Goal: Task Accomplishment & Management: Manage account settings

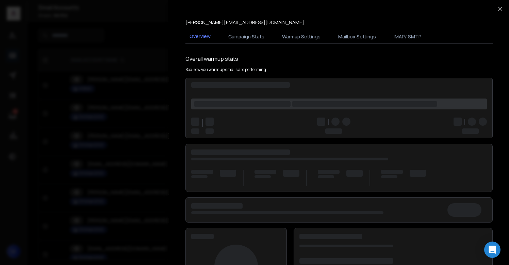
click at [142, 64] on div at bounding box center [254, 132] width 509 height 265
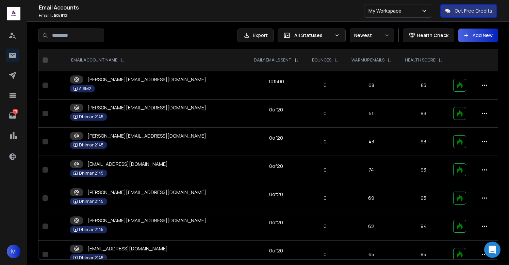
click at [330, 31] on div "All Statuses" at bounding box center [312, 36] width 68 height 14
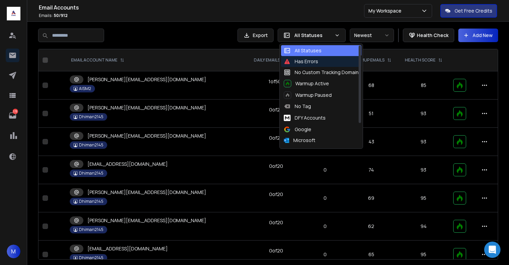
click at [306, 62] on div "Has Errors" at bounding box center [301, 61] width 34 height 7
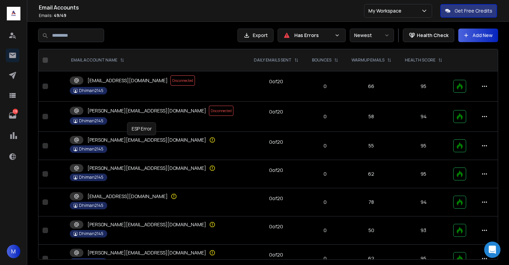
click at [209, 139] on icon at bounding box center [212, 140] width 7 height 7
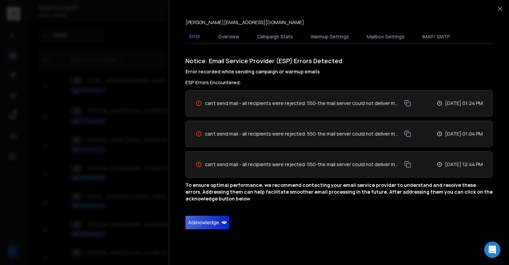
click at [211, 225] on button "Acknowledge" at bounding box center [207, 223] width 44 height 14
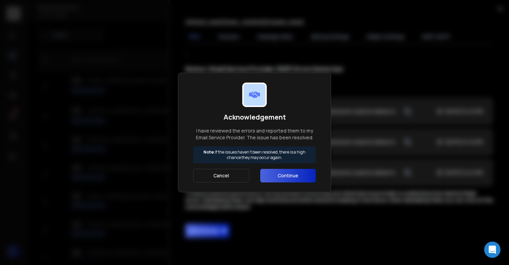
click at [281, 179] on button "Continue" at bounding box center [287, 176] width 55 height 14
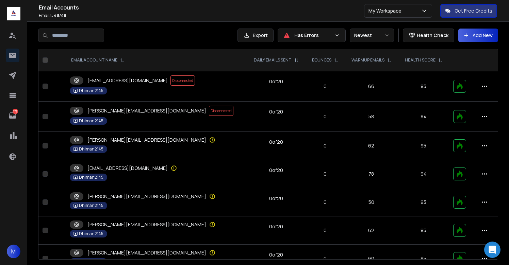
click at [147, 167] on div "tessa@aism2ltd.solutions" at bounding box center [156, 168] width 173 height 8
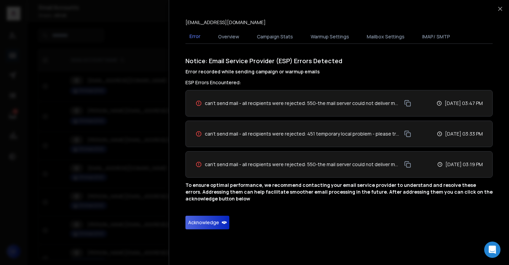
click at [209, 228] on button "Acknowledge" at bounding box center [207, 223] width 44 height 14
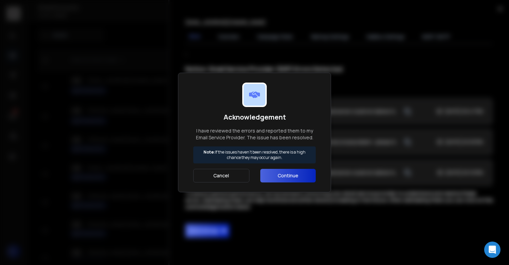
click at [280, 178] on button "Continue" at bounding box center [287, 176] width 55 height 14
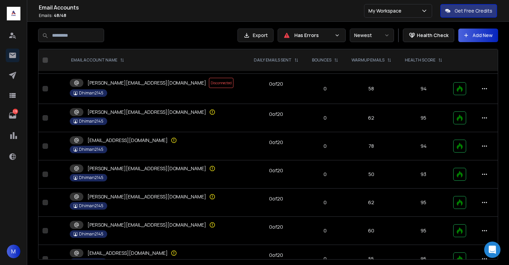
scroll to position [36, 0]
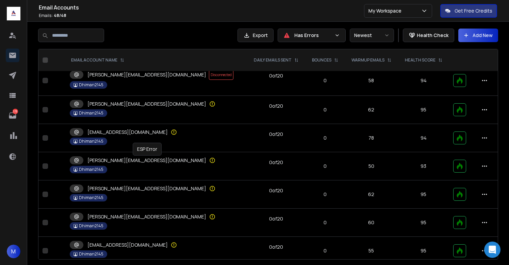
click at [209, 162] on icon at bounding box center [212, 160] width 7 height 7
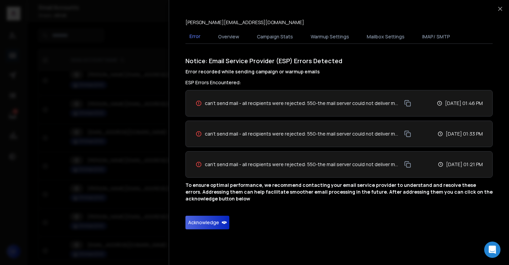
click at [209, 227] on button "Acknowledge" at bounding box center [207, 223] width 44 height 14
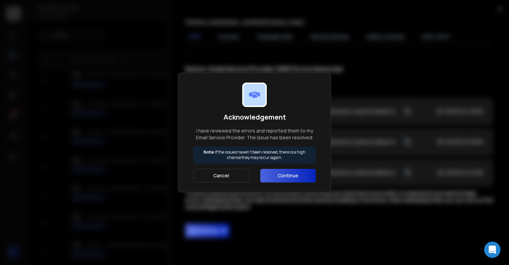
click at [283, 173] on button "Continue" at bounding box center [287, 176] width 55 height 14
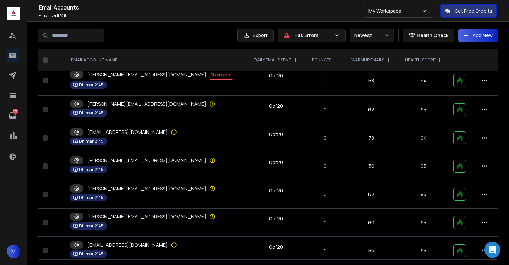
click at [157, 191] on div "sylvia@aism2ltd.solutions" at bounding box center [156, 189] width 173 height 8
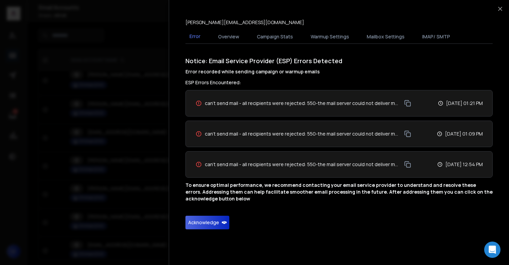
click at [207, 225] on button "Acknowledge" at bounding box center [207, 223] width 44 height 14
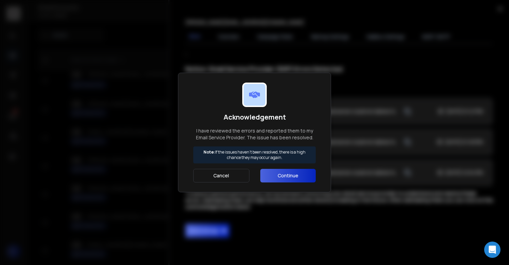
click at [278, 177] on button "Continue" at bounding box center [287, 176] width 55 height 14
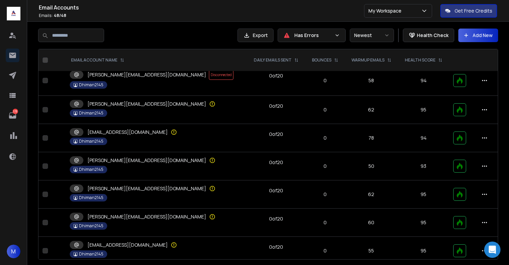
click at [135, 223] on div "Dhiman2145" at bounding box center [156, 226] width 173 height 7
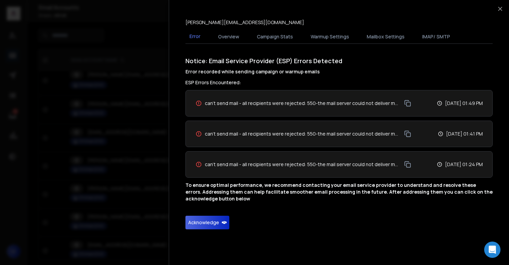
click at [209, 218] on button "Acknowledge" at bounding box center [207, 223] width 44 height 14
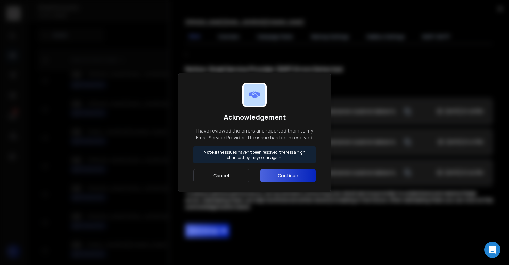
click at [264, 180] on button "Continue" at bounding box center [287, 176] width 55 height 14
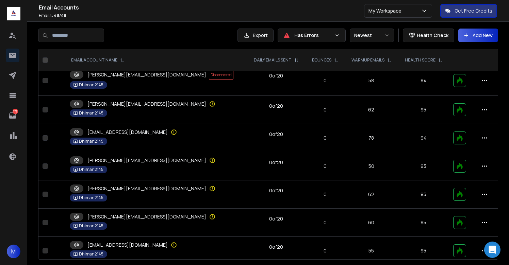
click at [140, 214] on p "susan@aism2ltd.solutions" at bounding box center [146, 217] width 119 height 7
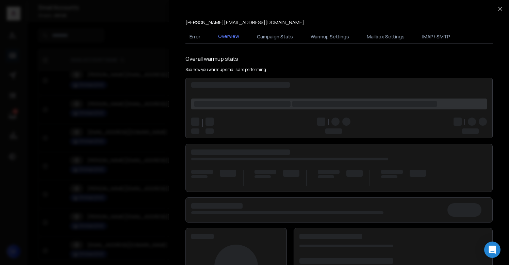
click at [140, 213] on div at bounding box center [254, 132] width 509 height 265
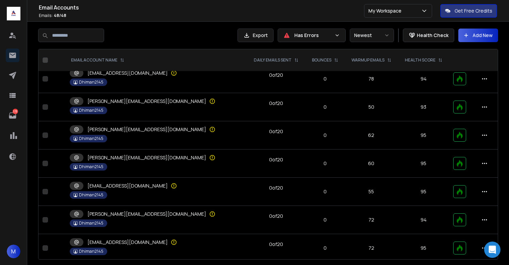
scroll to position [98, 0]
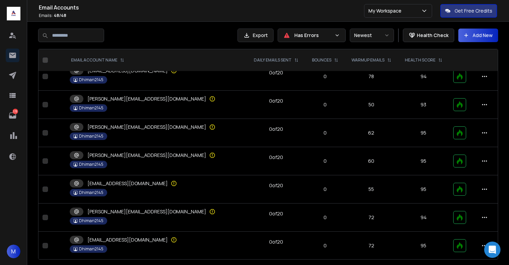
click at [145, 183] on div "stella@aism2ltd.solutions" at bounding box center [156, 184] width 173 height 8
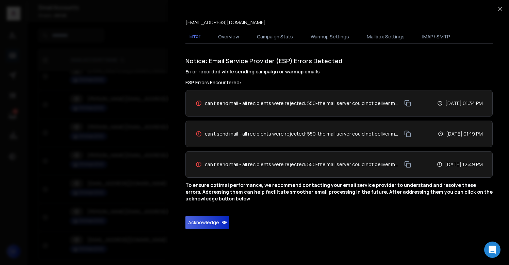
click at [215, 224] on button "Acknowledge" at bounding box center [207, 223] width 44 height 14
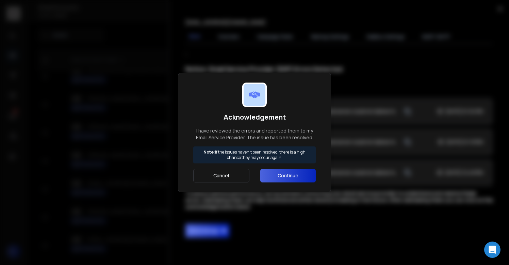
click at [301, 177] on button "Continue" at bounding box center [287, 176] width 55 height 14
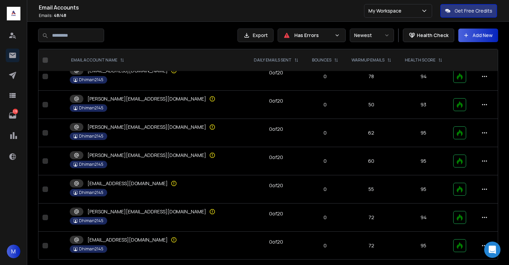
click at [153, 208] on div "shirley@aism2ltd.solutions" at bounding box center [156, 212] width 173 height 8
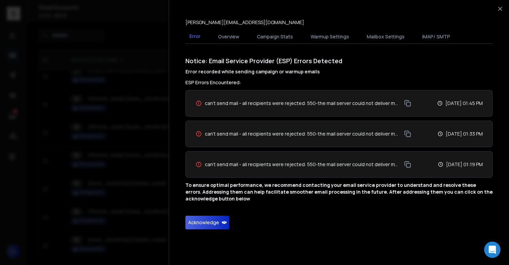
click at [200, 224] on button "Acknowledge" at bounding box center [207, 223] width 44 height 14
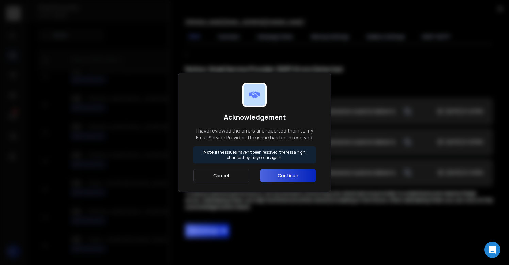
click at [283, 179] on button "Continue" at bounding box center [287, 176] width 55 height 14
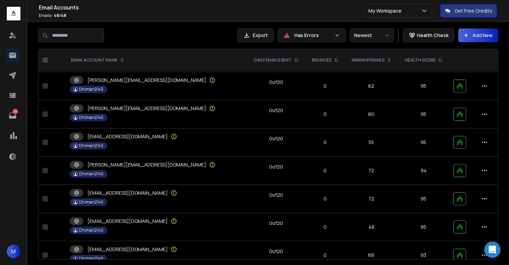
scroll to position [149, 0]
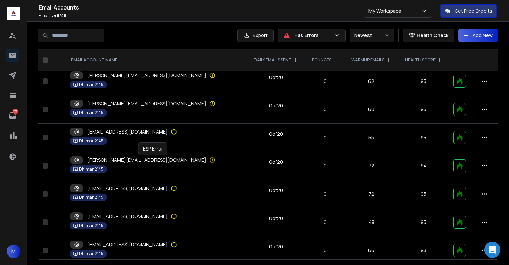
click at [209, 159] on icon at bounding box center [212, 160] width 7 height 7
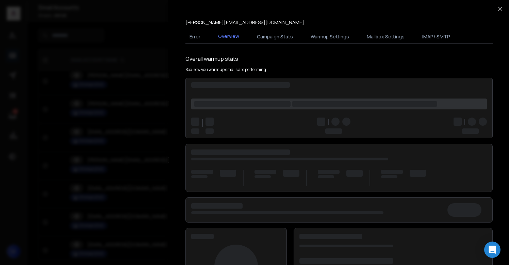
click at [150, 180] on div at bounding box center [254, 132] width 509 height 265
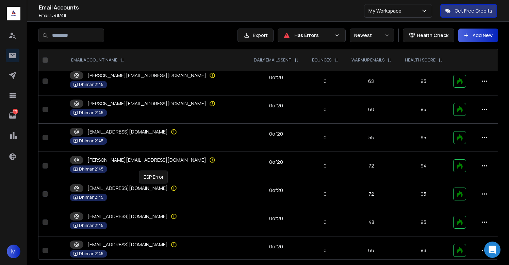
click at [170, 191] on icon at bounding box center [173, 188] width 7 height 7
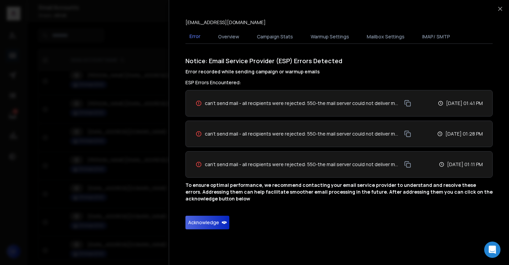
click at [202, 220] on button "Acknowledge" at bounding box center [207, 223] width 44 height 14
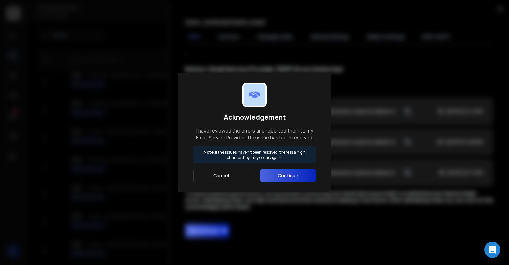
click at [298, 172] on button "Continue" at bounding box center [287, 176] width 55 height 14
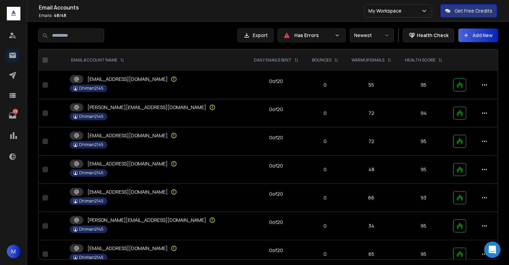
scroll to position [213, 0]
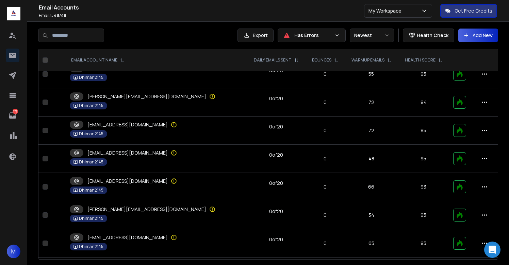
click at [159, 130] on td "serena@aism2ltd.solutions Dhiman2145" at bounding box center [156, 131] width 181 height 28
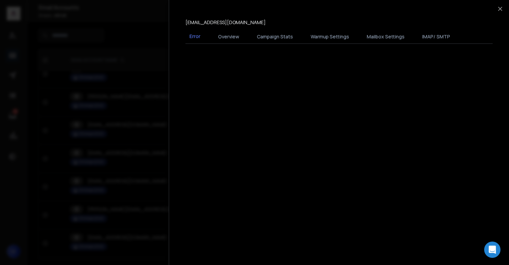
click at [159, 130] on div at bounding box center [254, 132] width 509 height 265
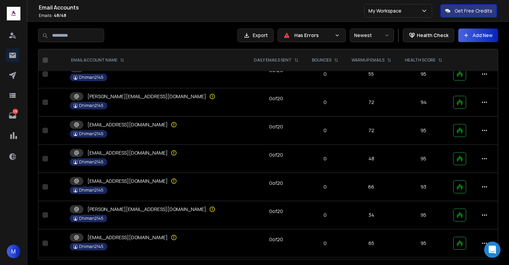
click at [156, 151] on div "rose@aism2ltd.solutions" at bounding box center [156, 153] width 173 height 8
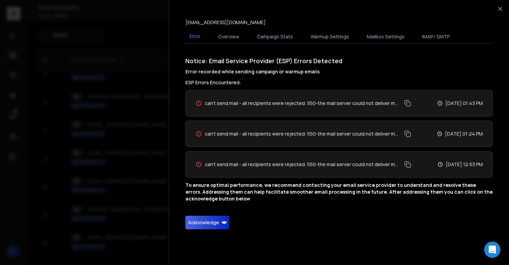
click at [218, 229] on button "Acknowledge" at bounding box center [207, 223] width 44 height 14
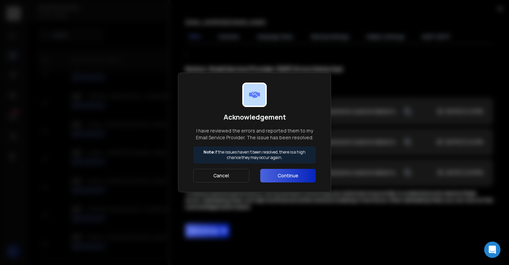
click at [286, 172] on button "Continue" at bounding box center [287, 176] width 55 height 14
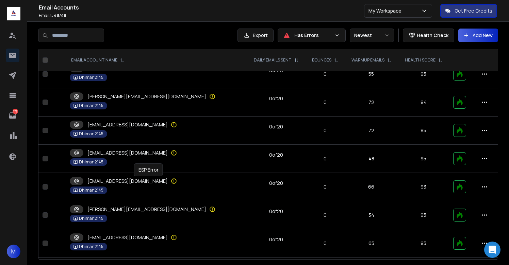
click at [170, 182] on icon at bounding box center [173, 181] width 7 height 7
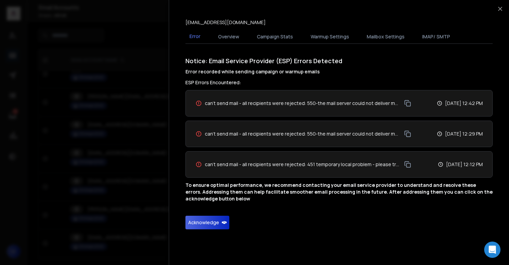
click at [195, 219] on button "Acknowledge" at bounding box center [207, 223] width 44 height 14
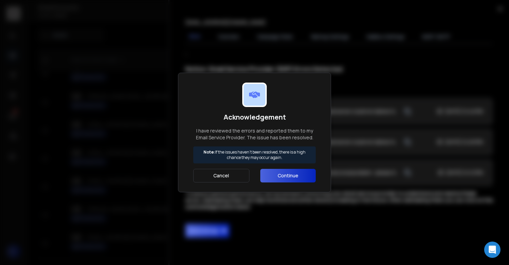
click at [275, 174] on button "Continue" at bounding box center [287, 176] width 55 height 14
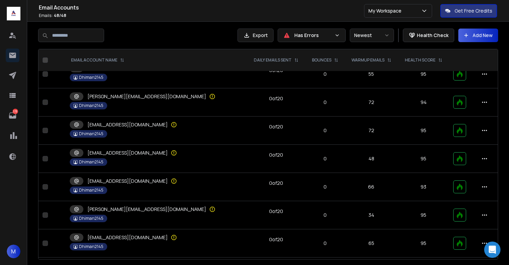
click at [128, 213] on div "rita@aism2ltd.solutions" at bounding box center [138, 209] width 136 height 8
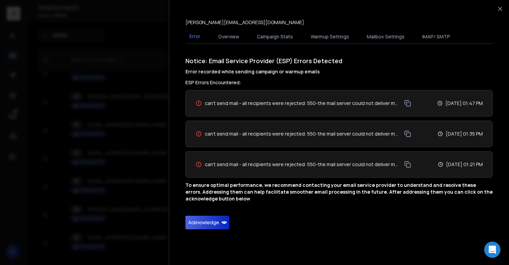
click at [195, 224] on button "Acknowledge" at bounding box center [207, 223] width 44 height 14
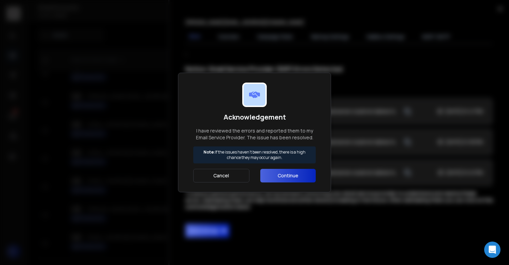
click at [272, 179] on button "Continue" at bounding box center [287, 176] width 55 height 14
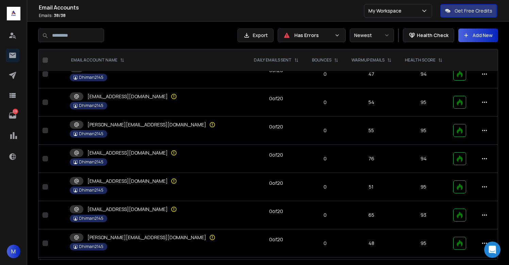
click at [142, 205] on td "mila@aism2ltd.solutions Dhiman2145" at bounding box center [156, 215] width 181 height 28
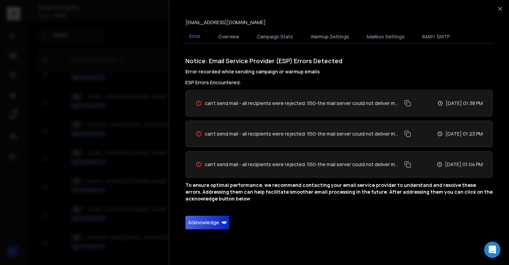
click at [218, 229] on button "Acknowledge" at bounding box center [207, 223] width 44 height 14
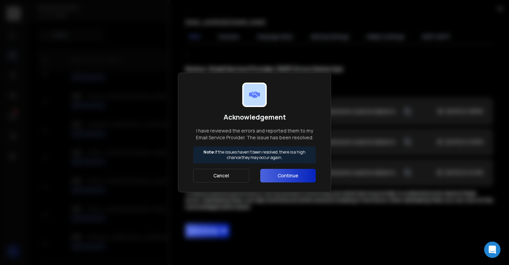
click at [289, 180] on button "Continue" at bounding box center [287, 176] width 55 height 14
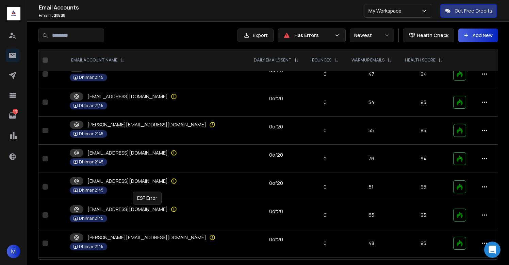
click at [170, 210] on icon at bounding box center [173, 209] width 7 height 7
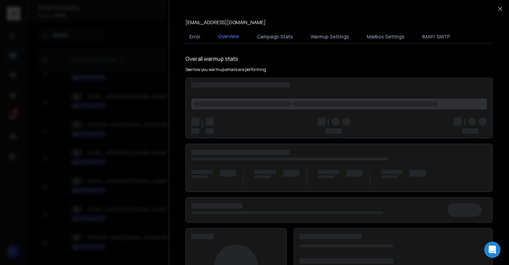
click at [144, 210] on div at bounding box center [254, 132] width 509 height 265
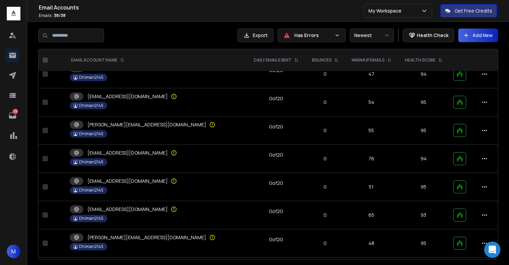
click at [144, 184] on div "keira@aism2ltd.solutions" at bounding box center [156, 181] width 173 height 8
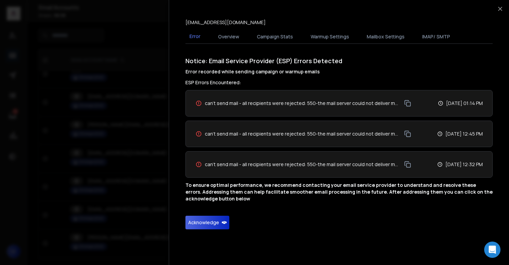
click at [195, 221] on button "Acknowledge" at bounding box center [207, 223] width 44 height 14
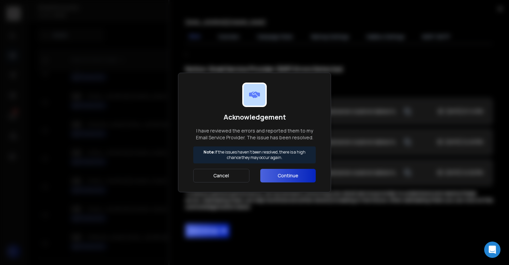
click at [280, 175] on button "Continue" at bounding box center [287, 176] width 55 height 14
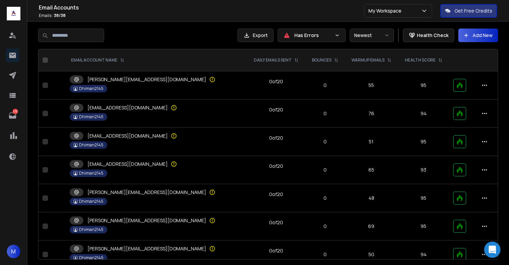
scroll to position [261, 0]
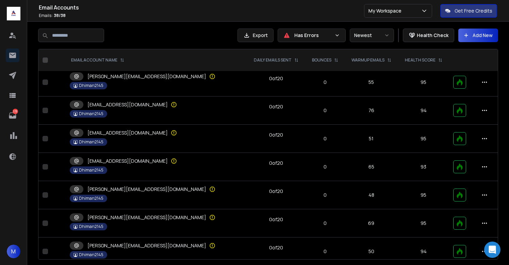
click at [131, 186] on p "michelle@aism2ltd.solutions" at bounding box center [146, 189] width 119 height 7
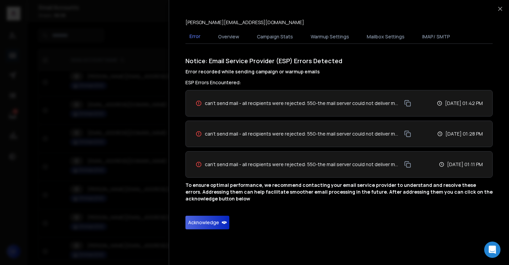
click at [203, 229] on button "Acknowledge" at bounding box center [207, 223] width 44 height 14
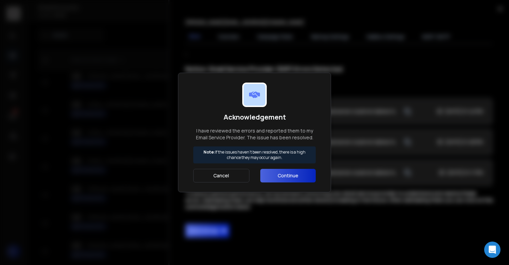
click at [281, 181] on button "Continue" at bounding box center [287, 176] width 55 height 14
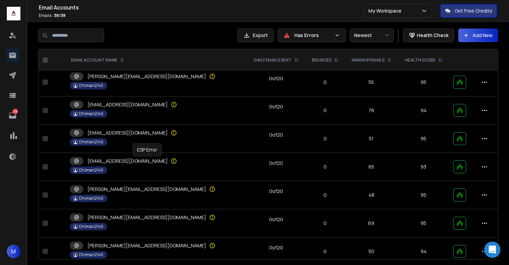
click at [170, 160] on icon at bounding box center [173, 161] width 7 height 7
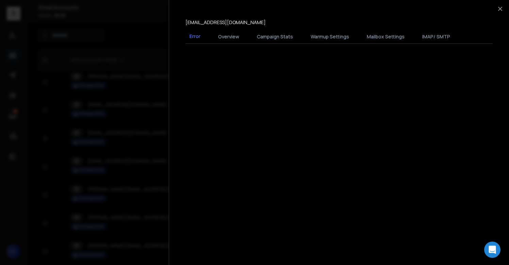
click at [147, 160] on div at bounding box center [254, 132] width 509 height 265
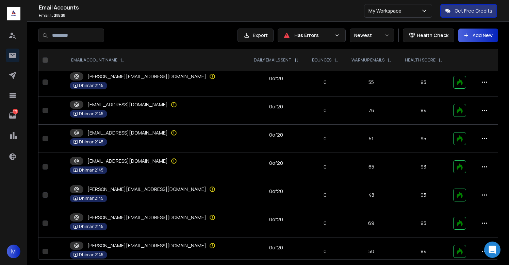
click at [152, 187] on div "michelle@aism2ltd.solutions" at bounding box center [156, 189] width 173 height 8
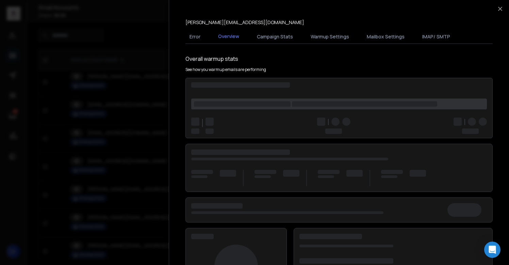
click at [152, 187] on div at bounding box center [254, 132] width 509 height 265
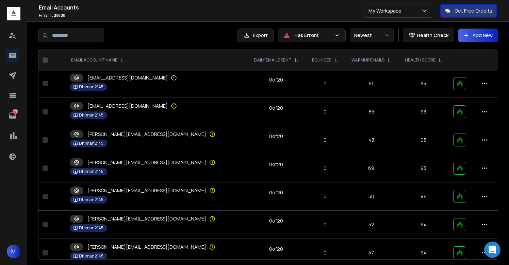
scroll to position [318, 0]
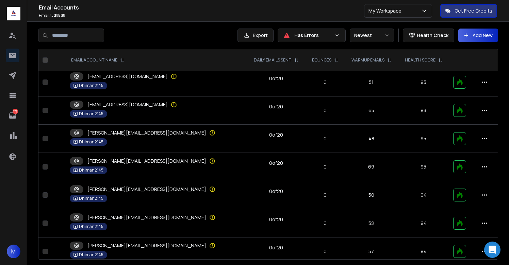
click at [151, 161] on p "maureen@aism2ltd.solutions" at bounding box center [146, 161] width 119 height 7
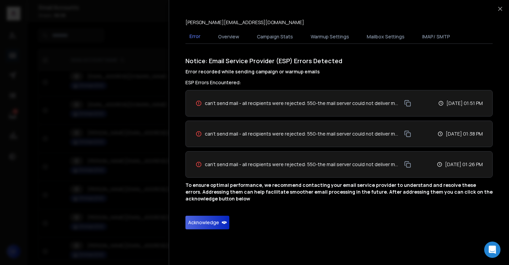
click at [198, 218] on button "Acknowledge" at bounding box center [207, 223] width 44 height 14
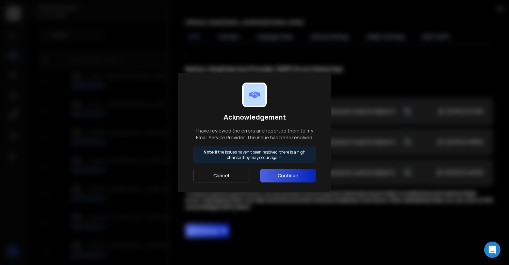
click at [294, 174] on button "Continue" at bounding box center [287, 176] width 55 height 14
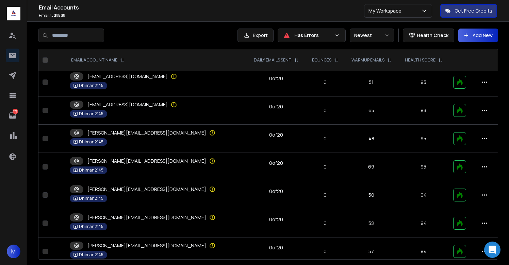
click at [162, 215] on div "martha@aism2ltd.solutions" at bounding box center [156, 218] width 173 height 8
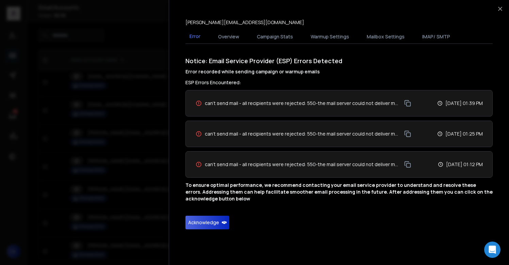
click at [206, 228] on button "Acknowledge" at bounding box center [207, 223] width 44 height 14
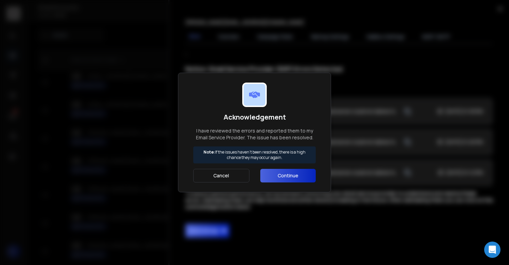
click at [270, 181] on button "Continue" at bounding box center [287, 176] width 55 height 14
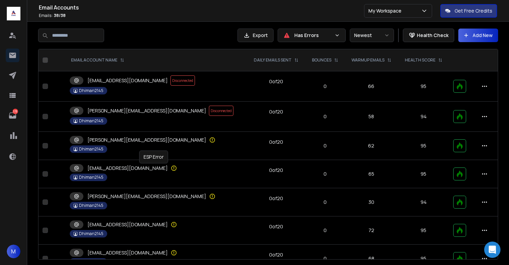
click at [170, 169] on icon at bounding box center [173, 168] width 7 height 7
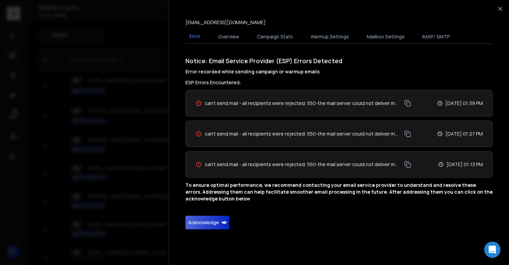
click at [199, 224] on button "Acknowledge" at bounding box center [207, 223] width 44 height 14
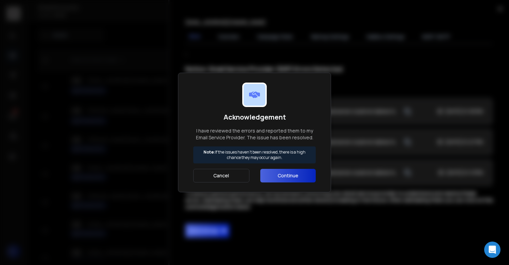
click at [282, 176] on button "Continue" at bounding box center [287, 176] width 55 height 14
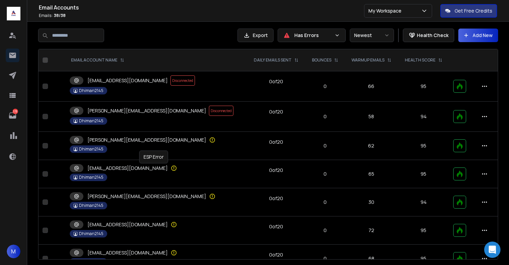
click at [168, 163] on td "quintia@aism2ltd.solutions Dhiman2145" at bounding box center [156, 174] width 181 height 28
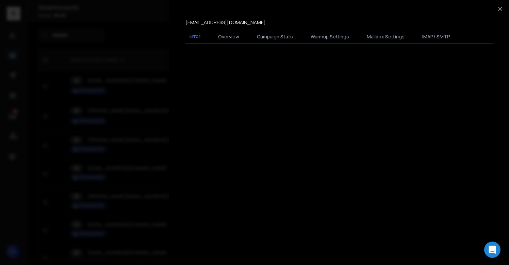
click at [142, 171] on div at bounding box center [254, 132] width 509 height 265
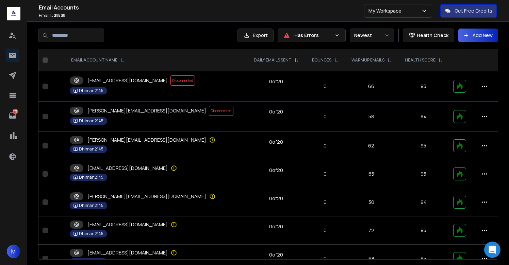
click at [149, 200] on div "portia@aism2ltd.solutions" at bounding box center [156, 197] width 173 height 8
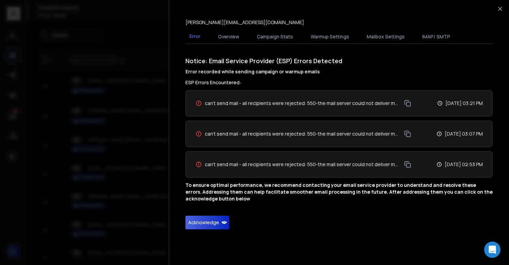
click at [202, 221] on button "Acknowledge" at bounding box center [207, 223] width 44 height 14
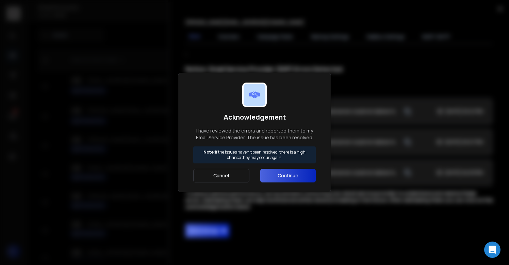
click at [294, 174] on button "Continue" at bounding box center [287, 176] width 55 height 14
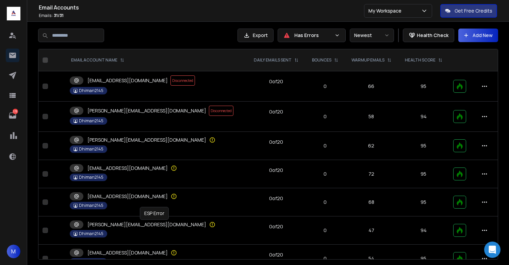
click at [210, 223] on icon at bounding box center [212, 225] width 5 height 5
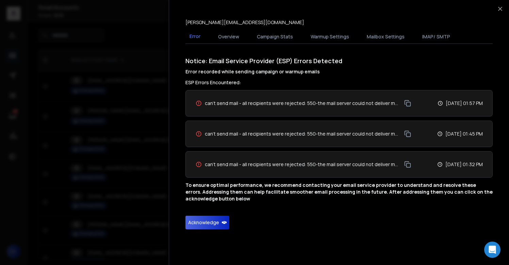
click at [198, 219] on button "Acknowledge" at bounding box center [207, 223] width 44 height 14
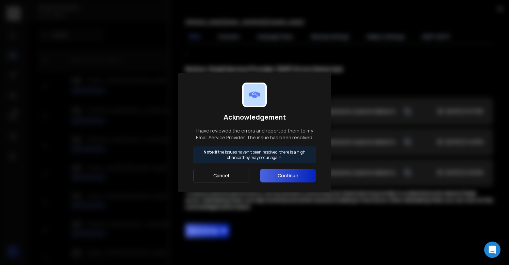
click at [273, 174] on button "Continue" at bounding box center [287, 176] width 55 height 14
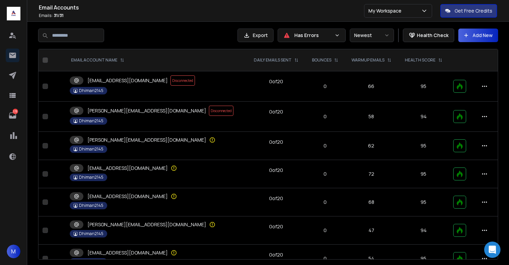
click at [128, 205] on div "Dhiman2145" at bounding box center [156, 205] width 173 height 7
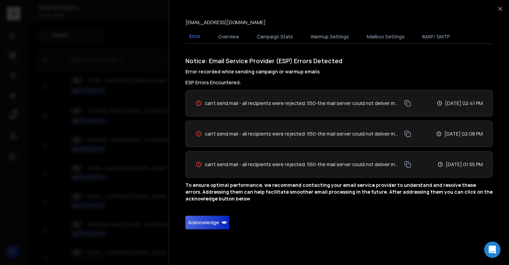
click at [188, 221] on button "Acknowledge" at bounding box center [207, 223] width 44 height 14
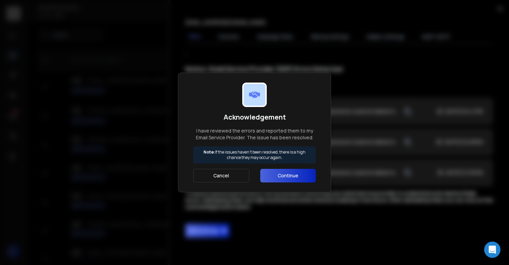
click at [291, 175] on button "Continue" at bounding box center [287, 176] width 55 height 14
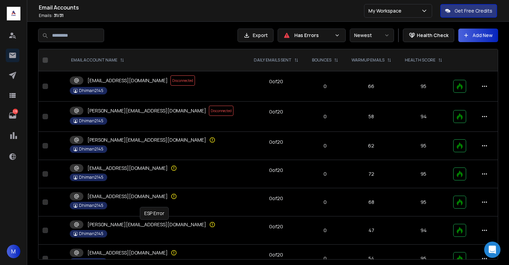
click at [209, 224] on icon at bounding box center [212, 224] width 7 height 7
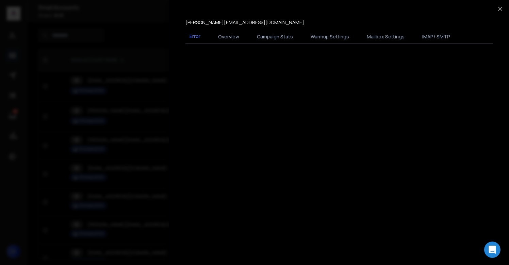
click at [153, 224] on div at bounding box center [254, 132] width 509 height 265
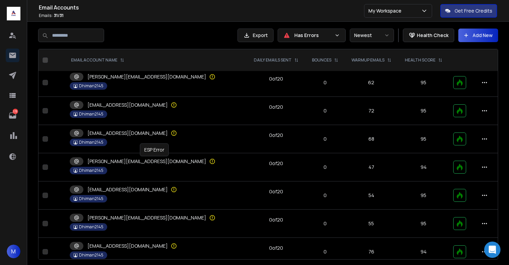
scroll to position [64, 0]
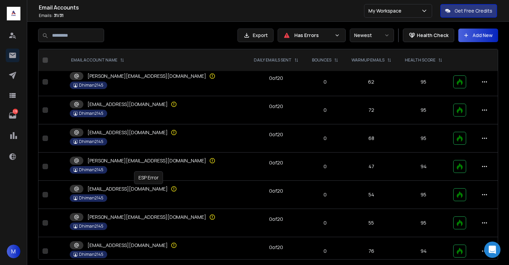
click at [170, 191] on icon at bounding box center [173, 189] width 7 height 7
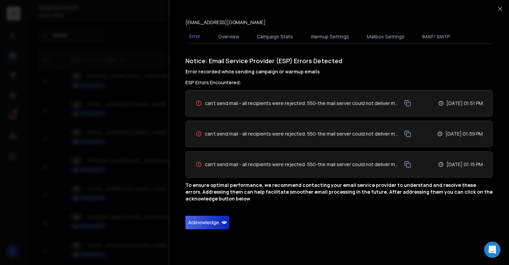
click at [210, 223] on button "Acknowledge" at bounding box center [207, 223] width 44 height 14
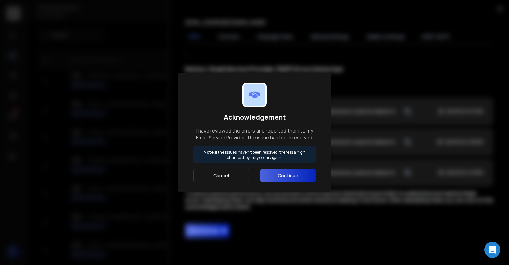
click at [287, 175] on button "Continue" at bounding box center [287, 176] width 55 height 14
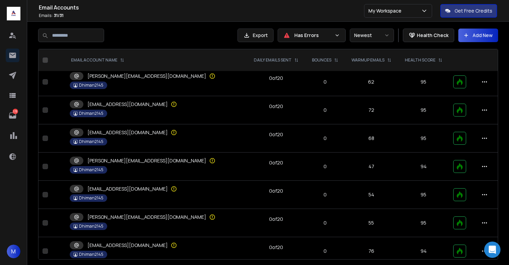
click at [141, 217] on p "nora@aism2ltd.solutions" at bounding box center [146, 217] width 119 height 7
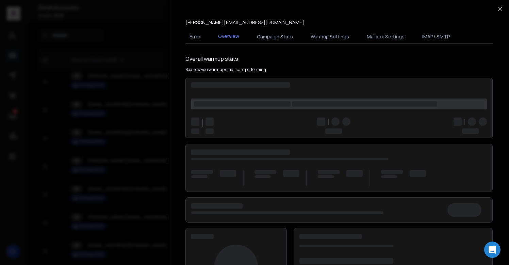
click at [164, 212] on div at bounding box center [254, 132] width 509 height 265
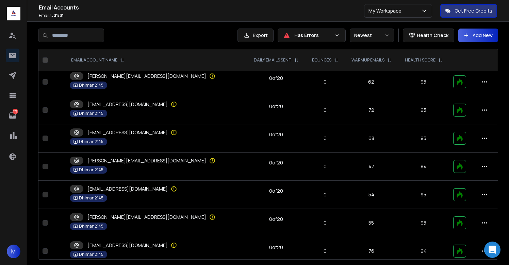
click at [151, 212] on td "nora@aism2ltd.solutions Dhiman2145" at bounding box center [156, 223] width 181 height 28
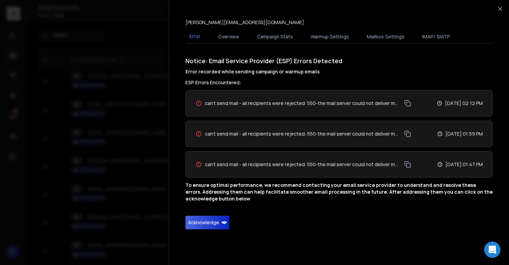
click at [199, 224] on button "Acknowledge" at bounding box center [207, 223] width 44 height 14
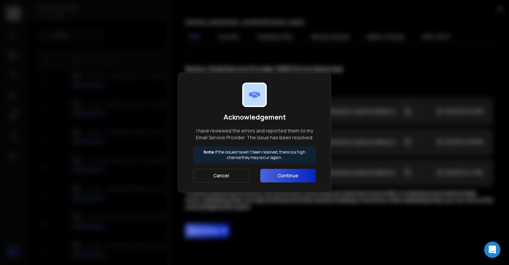
click at [293, 181] on button "Continue" at bounding box center [287, 176] width 55 height 14
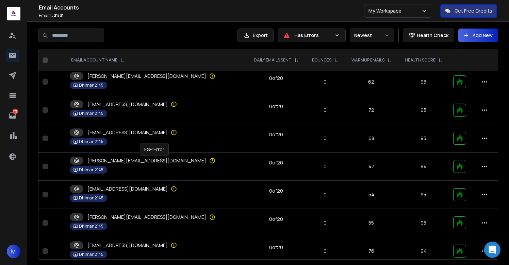
click at [209, 162] on icon at bounding box center [212, 161] width 7 height 7
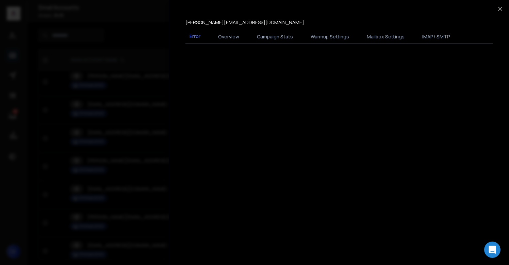
click at [149, 168] on div at bounding box center [254, 132] width 509 height 265
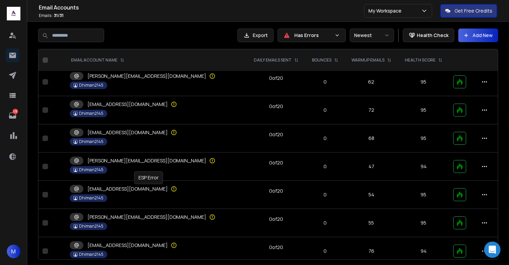
click at [170, 186] on icon at bounding box center [173, 189] width 7 height 7
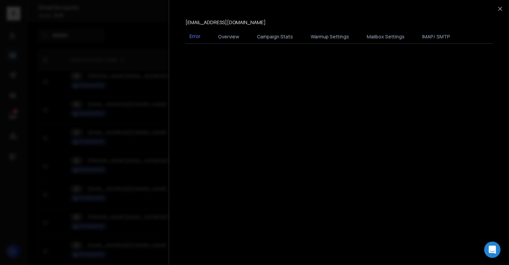
click at [147, 186] on div at bounding box center [254, 132] width 509 height 265
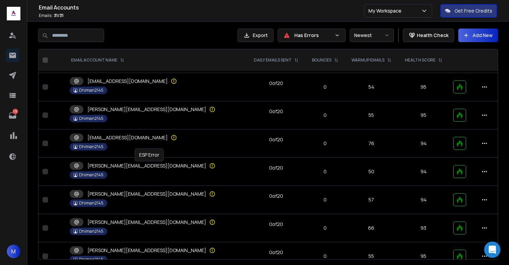
scroll to position [173, 0]
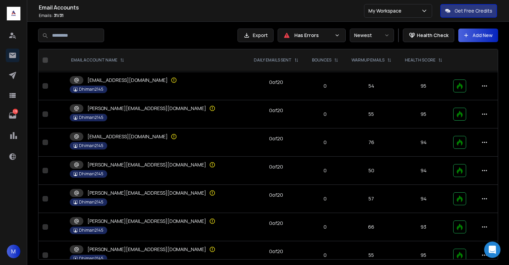
click at [143, 132] on td "nicola@aism2ltd.solutions Dhiman2145" at bounding box center [156, 143] width 181 height 28
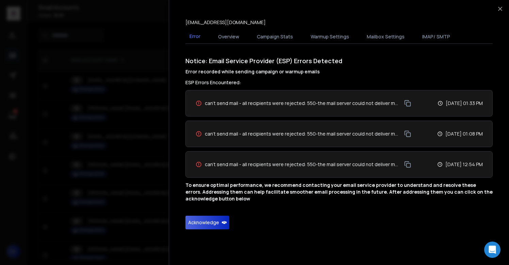
click at [209, 221] on button "Acknowledge" at bounding box center [207, 223] width 44 height 14
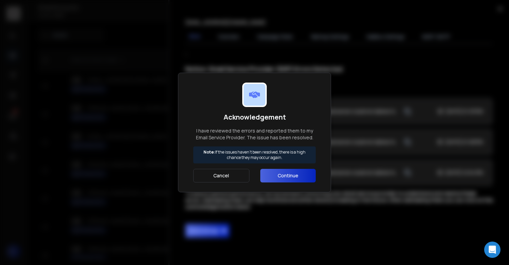
click at [273, 177] on button "Continue" at bounding box center [287, 176] width 55 height 14
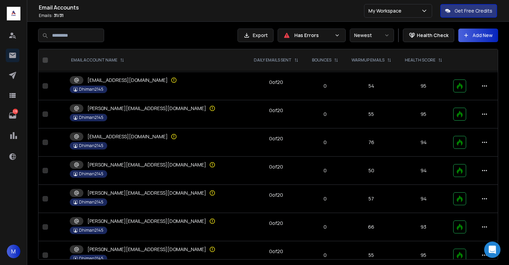
click at [126, 203] on div "Dhiman2145" at bounding box center [156, 202] width 173 height 7
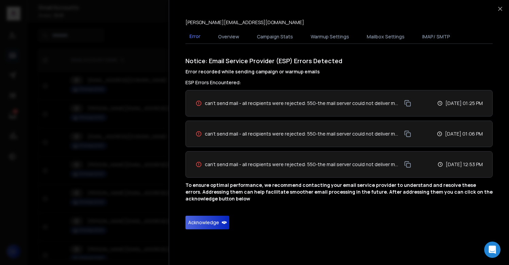
click at [209, 223] on button "Acknowledge" at bounding box center [207, 223] width 44 height 14
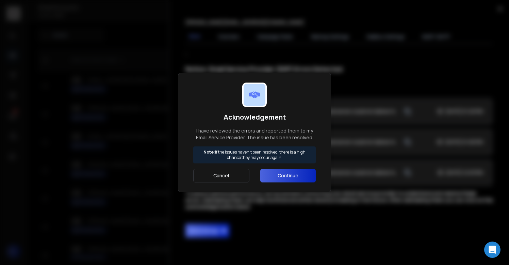
click at [294, 175] on button "Continue" at bounding box center [287, 176] width 55 height 14
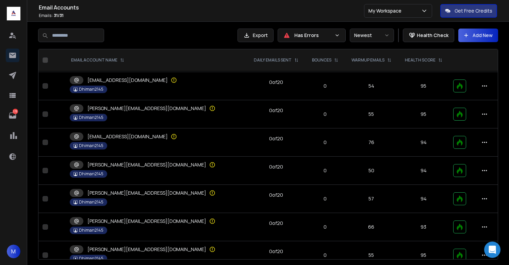
click at [128, 227] on div "Dhiman2145" at bounding box center [156, 230] width 173 height 7
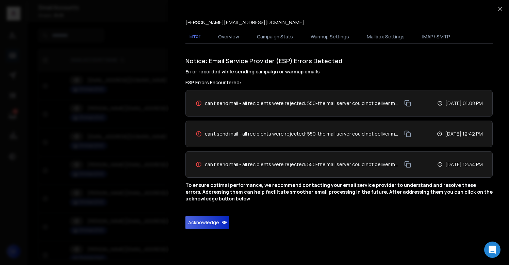
click at [203, 223] on button "Acknowledge" at bounding box center [207, 223] width 44 height 14
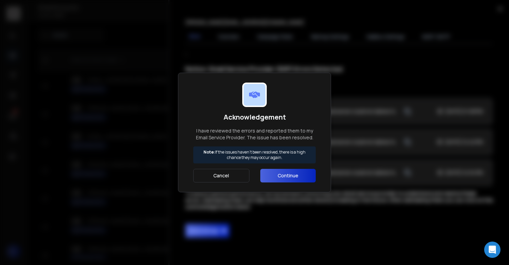
click at [289, 174] on button "Continue" at bounding box center [287, 176] width 55 height 14
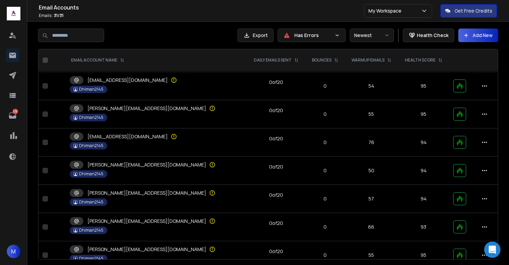
click at [114, 231] on div "Dhiman2145" at bounding box center [156, 230] width 173 height 7
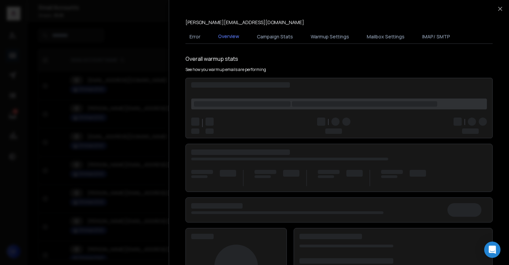
click at [114, 231] on div at bounding box center [254, 132] width 509 height 265
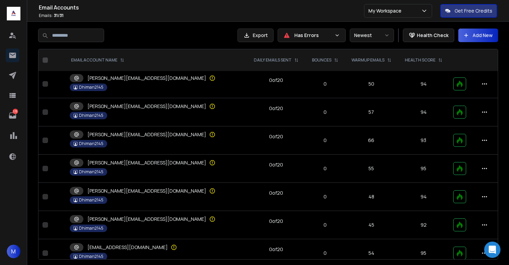
scroll to position [267, 0]
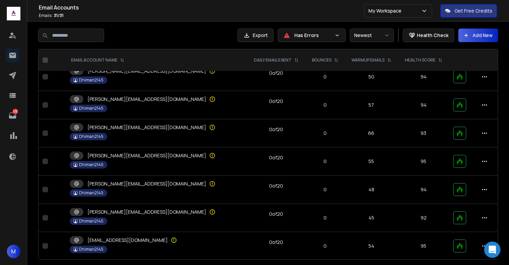
click at [131, 164] on div "Dhiman2145" at bounding box center [156, 164] width 173 height 7
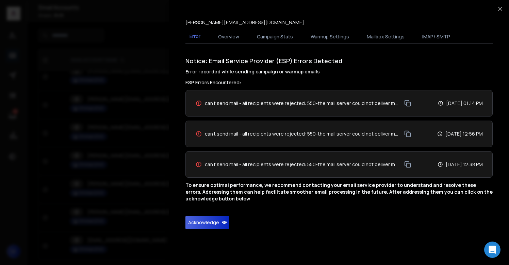
click at [199, 219] on button "Acknowledge" at bounding box center [207, 223] width 44 height 14
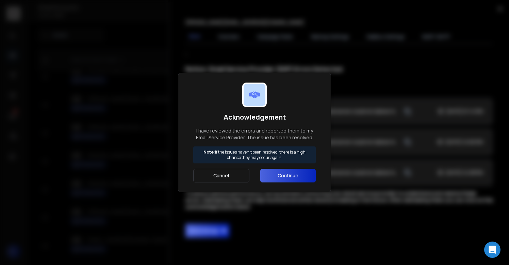
click at [296, 180] on button "Continue" at bounding box center [287, 176] width 55 height 14
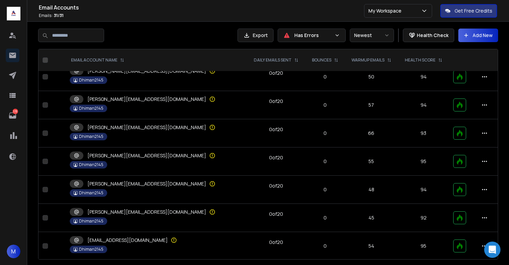
click at [145, 211] on p "margot@aism2ltd.solutions" at bounding box center [146, 212] width 119 height 7
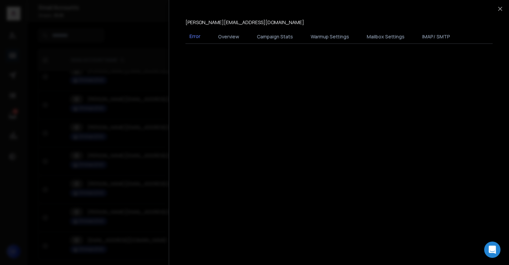
click at [218, 219] on div "Multi Select Table Sheet margot@aism2ltd.solutions Error Overview Campaign Stat…" at bounding box center [339, 132] width 340 height 265
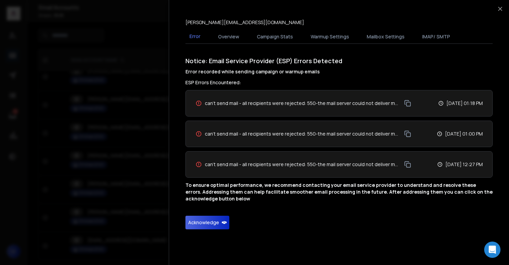
click at [214, 223] on button "Acknowledge" at bounding box center [207, 223] width 44 height 14
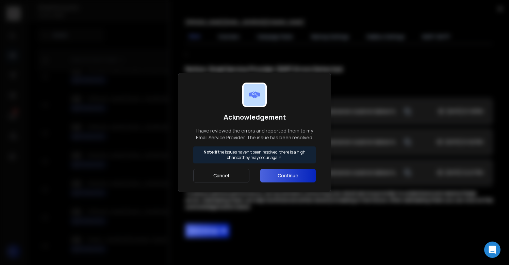
click at [277, 171] on button "Continue" at bounding box center [287, 176] width 55 height 14
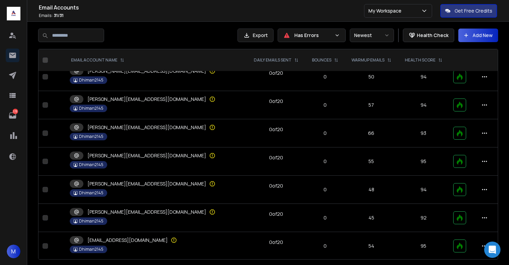
click at [120, 157] on p "marianne@aism2ltd.solutions" at bounding box center [146, 155] width 119 height 7
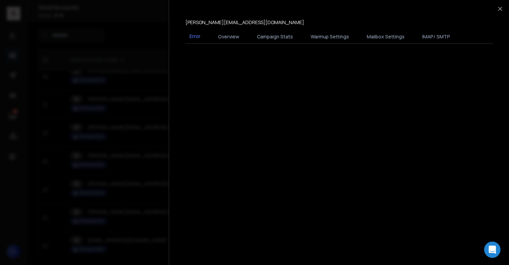
click at [120, 157] on div at bounding box center [254, 132] width 509 height 265
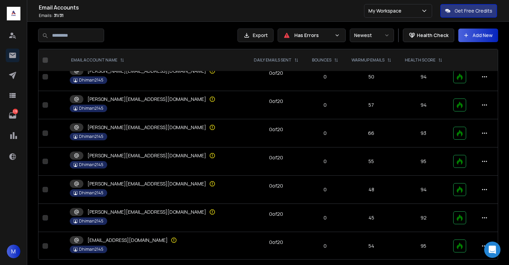
click at [122, 187] on div "marian@aism2ltd.solutions" at bounding box center [138, 184] width 136 height 8
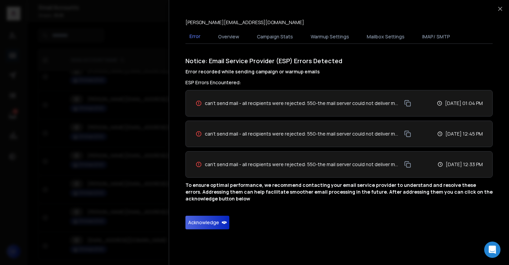
click at [216, 228] on button "Acknowledge" at bounding box center [207, 223] width 44 height 14
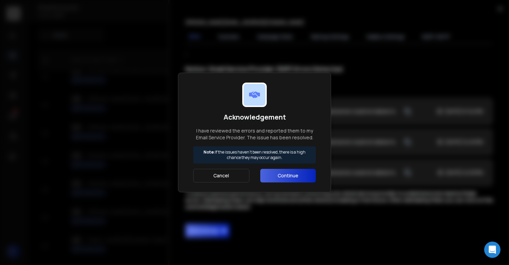
click at [271, 179] on button "Continue" at bounding box center [287, 176] width 55 height 14
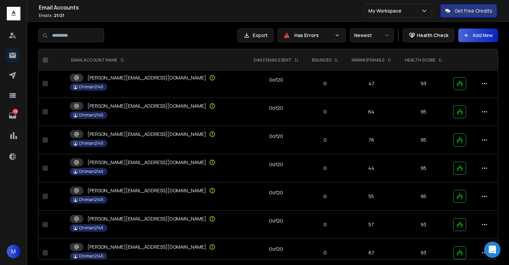
scroll to position [345, 0]
click at [136, 137] on p "libby@aism2ltd.solutions" at bounding box center [146, 134] width 119 height 7
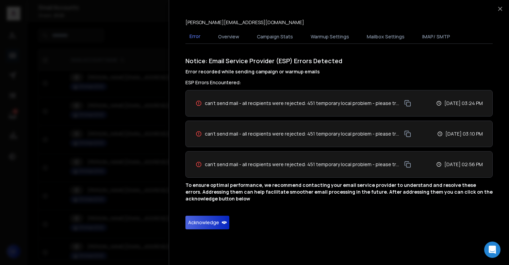
click at [213, 222] on button "Acknowledge" at bounding box center [207, 223] width 44 height 14
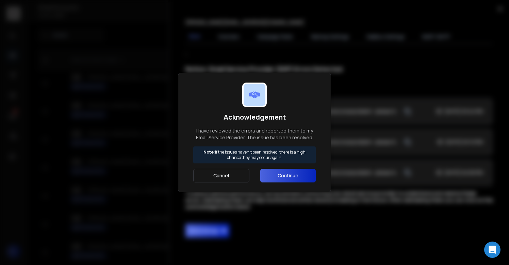
click at [300, 178] on button "Continue" at bounding box center [287, 176] width 55 height 14
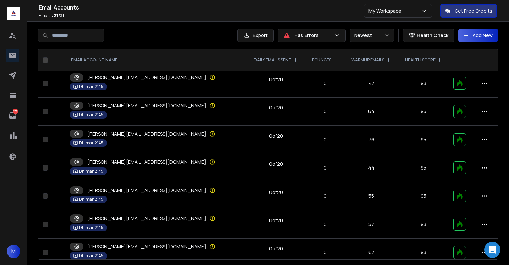
click at [150, 206] on td "lesley@aism2ltd.solutions Dhiman2145" at bounding box center [156, 196] width 181 height 28
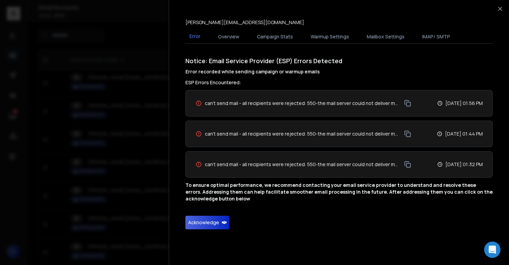
click at [215, 228] on button "Acknowledge" at bounding box center [207, 223] width 44 height 14
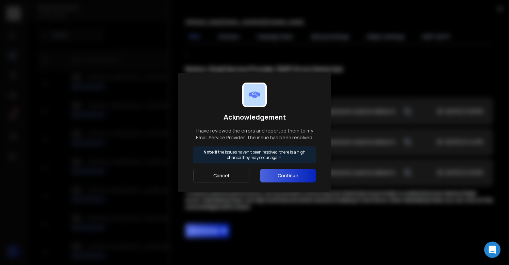
click at [272, 178] on button "Continue" at bounding box center [287, 176] width 55 height 14
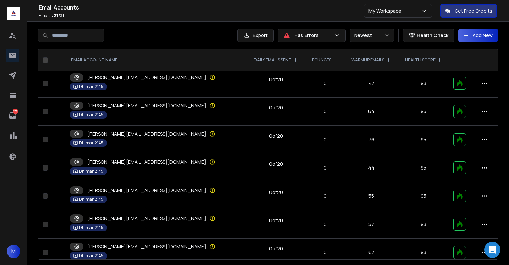
click at [144, 218] on p "leona@aism2ltd.solutions" at bounding box center [146, 218] width 119 height 7
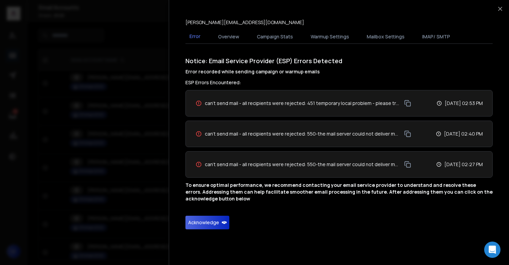
click at [201, 225] on button "Acknowledge" at bounding box center [207, 223] width 44 height 14
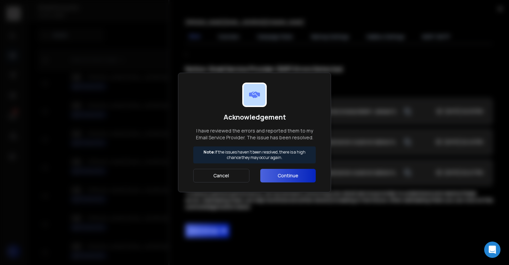
click at [282, 180] on button "Continue" at bounding box center [287, 176] width 55 height 14
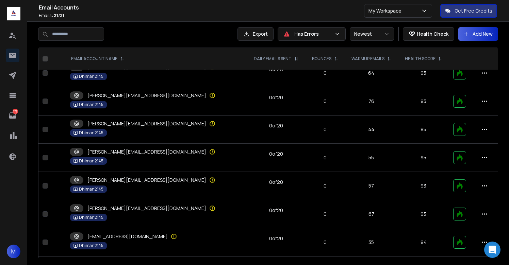
scroll to position [391, 0]
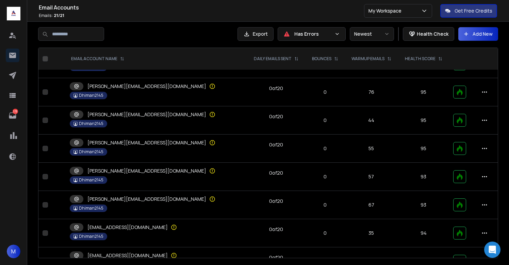
click at [126, 167] on div "leona@aism2ltd.solutions" at bounding box center [138, 171] width 136 height 8
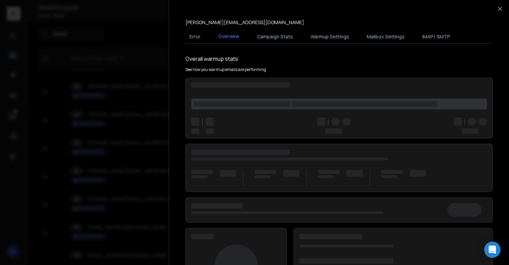
click at [126, 167] on div at bounding box center [254, 132] width 509 height 265
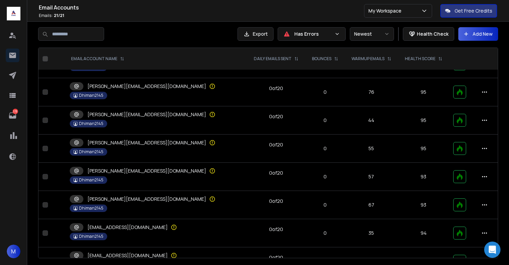
click at [138, 201] on p "leanne@aism2ltd.solutions" at bounding box center [146, 199] width 119 height 7
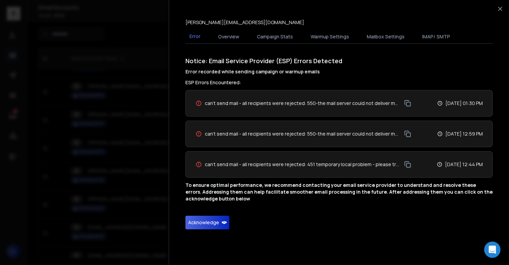
click at [196, 219] on button "Acknowledge" at bounding box center [207, 223] width 44 height 14
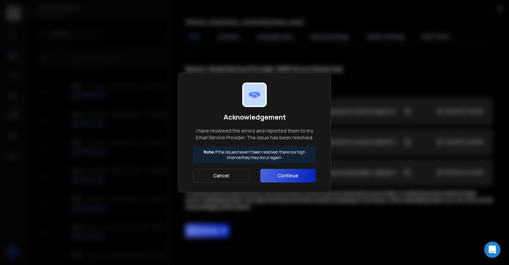
click at [282, 173] on button "Continue" at bounding box center [287, 176] width 55 height 14
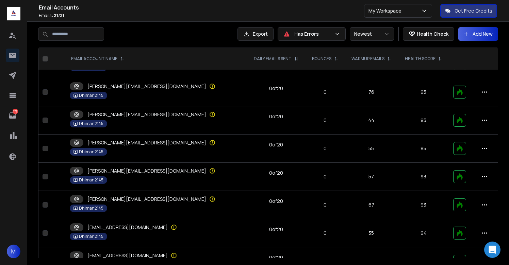
scroll to position [414, 0]
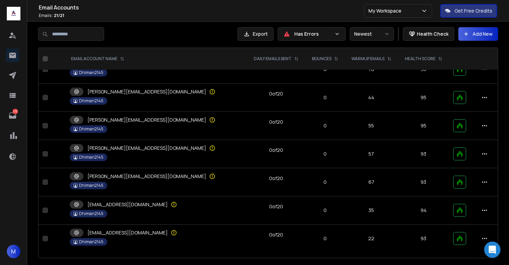
click at [134, 181] on td "leanne@aism2ltd.solutions Dhiman2145" at bounding box center [156, 182] width 181 height 28
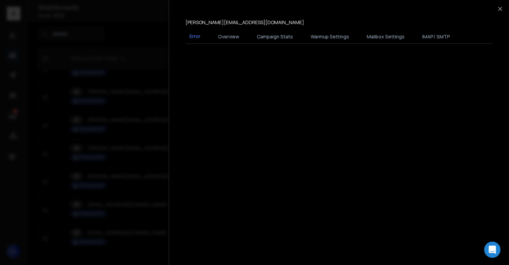
click at [134, 181] on div at bounding box center [254, 132] width 509 height 265
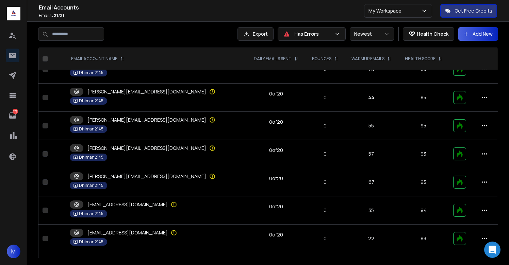
click at [141, 209] on td "lauren@aism2ltd.solutions Dhiman2145" at bounding box center [156, 211] width 181 height 28
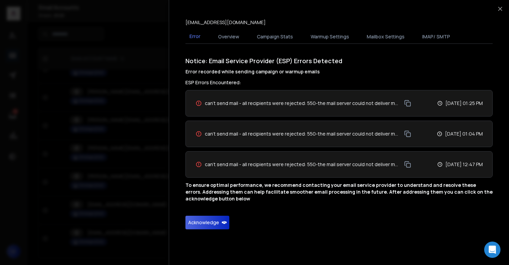
click at [209, 219] on button "Acknowledge" at bounding box center [207, 223] width 44 height 14
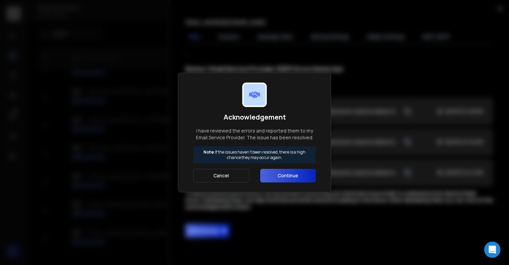
click at [280, 174] on button "Continue" at bounding box center [287, 176] width 55 height 14
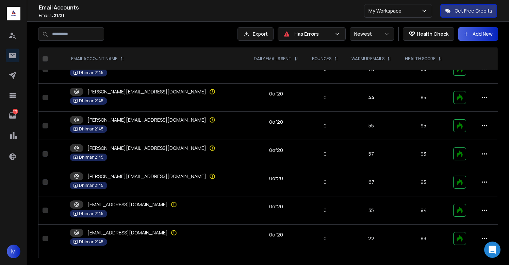
click at [129, 202] on p "lauren@aism2ltd.solutions" at bounding box center [127, 204] width 80 height 7
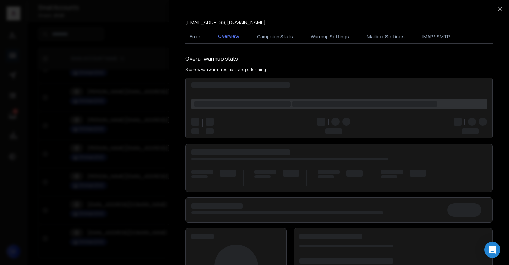
click at [129, 202] on div at bounding box center [254, 132] width 509 height 265
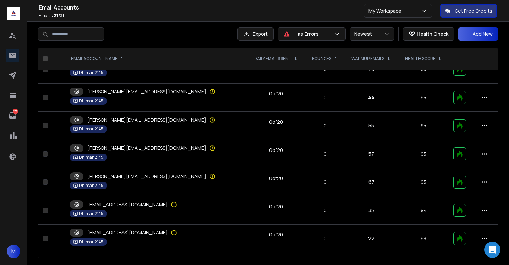
click at [131, 232] on p "lara@aism2ltd.solutions" at bounding box center [127, 233] width 80 height 7
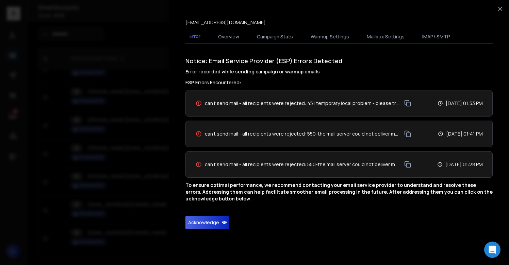
click at [199, 223] on button "Acknowledge" at bounding box center [207, 223] width 44 height 14
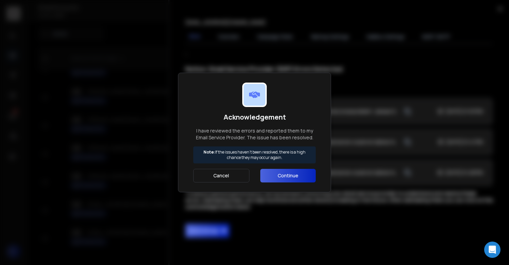
click at [288, 181] on button "Continue" at bounding box center [287, 176] width 55 height 14
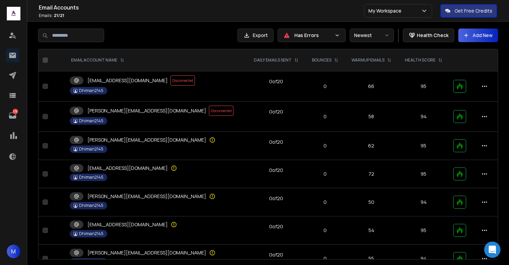
click at [152, 148] on div "Dhiman2145" at bounding box center [156, 149] width 173 height 7
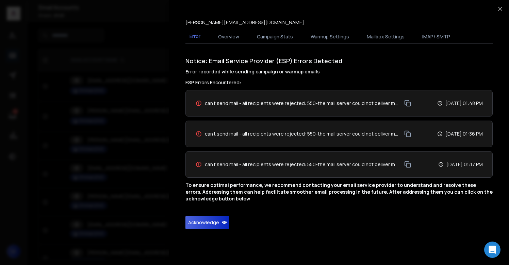
click at [213, 225] on button "Acknowledge" at bounding box center [207, 223] width 44 height 14
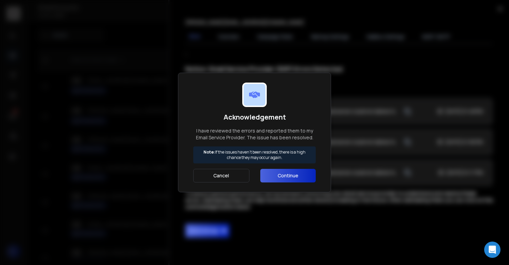
click at [293, 176] on button "Continue" at bounding box center [287, 176] width 55 height 14
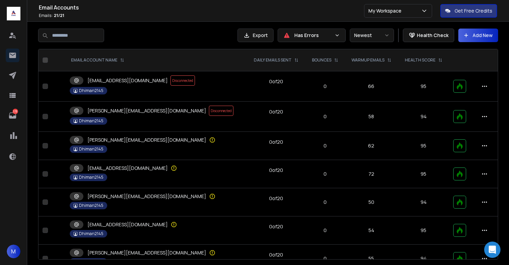
click at [124, 145] on td "veronica@aism2ltd.solutions Dhiman2145" at bounding box center [156, 146] width 181 height 28
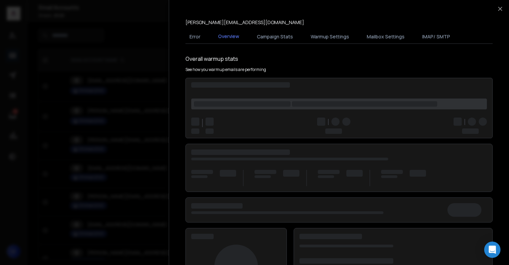
click at [124, 145] on div at bounding box center [254, 132] width 509 height 265
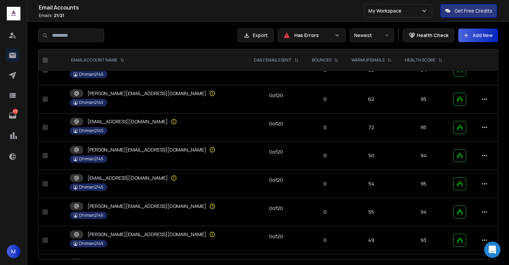
scroll to position [50, 0]
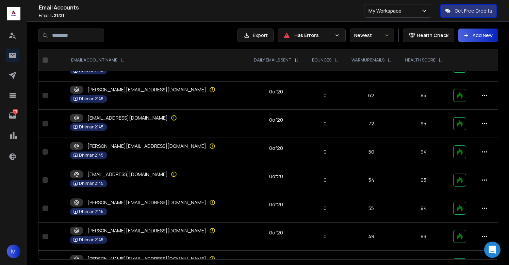
click at [129, 116] on p "petra@aism2ltd.solutions" at bounding box center [127, 118] width 80 height 7
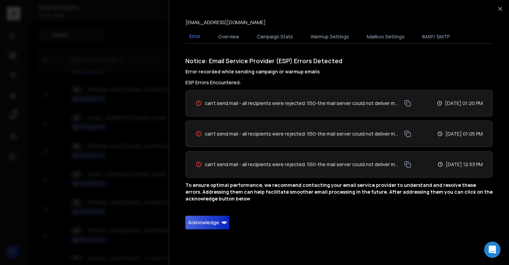
click at [210, 226] on button "Acknowledge" at bounding box center [207, 223] width 44 height 14
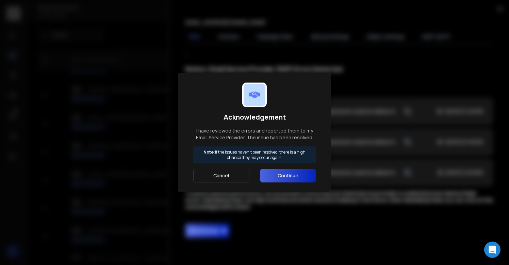
click at [275, 177] on button "Continue" at bounding box center [287, 176] width 55 height 14
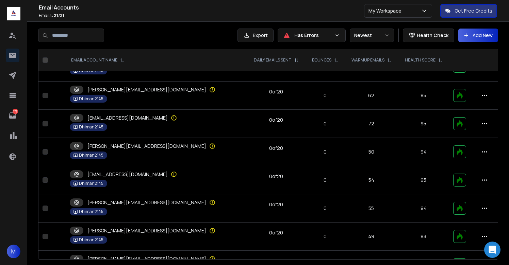
click at [128, 181] on div "Dhiman2145" at bounding box center [156, 183] width 173 height 7
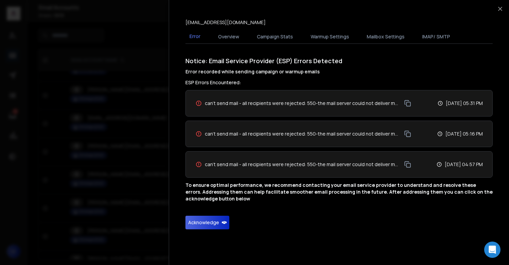
click at [198, 220] on button "Acknowledge" at bounding box center [207, 223] width 44 height 14
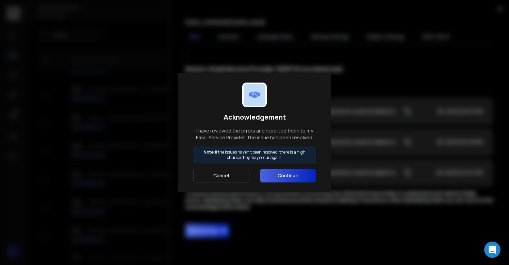
click at [272, 182] on button "Continue" at bounding box center [287, 176] width 55 height 14
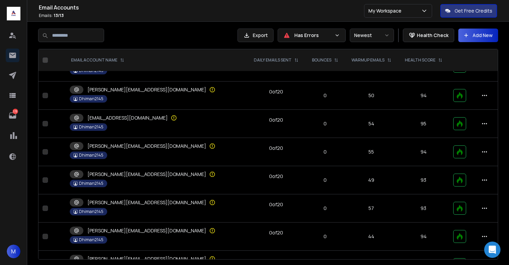
click at [144, 150] on div "lynne@aism2ltd.solutions" at bounding box center [138, 146] width 136 height 8
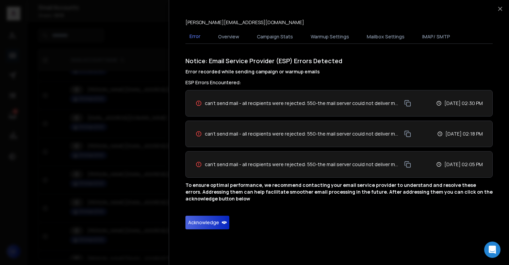
click at [211, 226] on button "Acknowledge" at bounding box center [207, 223] width 44 height 14
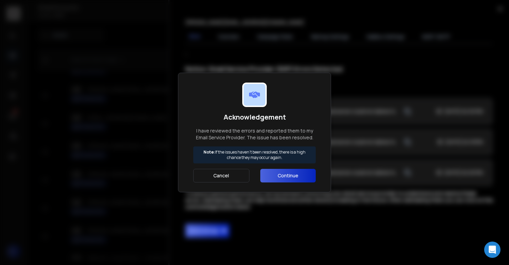
click at [282, 173] on button "Continue" at bounding box center [287, 176] width 55 height 14
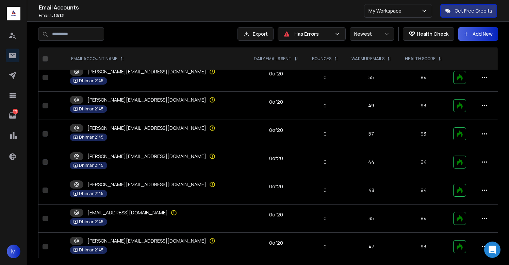
scroll to position [188, 0]
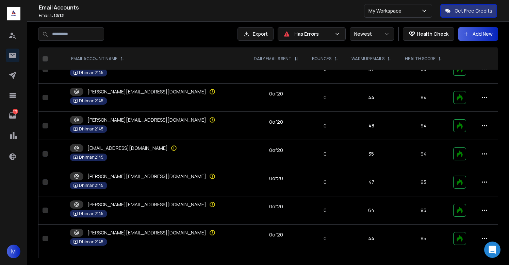
click at [136, 117] on p "lisa@aism2ltd.solutions" at bounding box center [146, 120] width 119 height 7
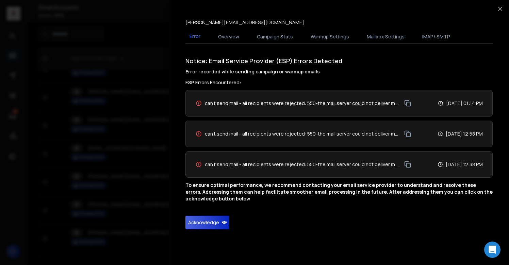
click at [216, 225] on button "Acknowledge" at bounding box center [207, 223] width 44 height 14
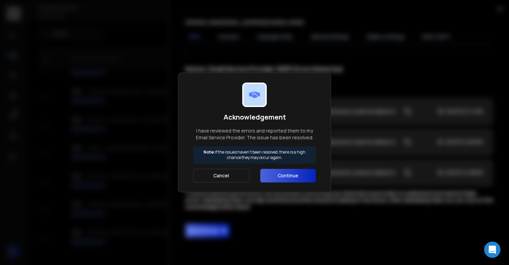
click at [277, 181] on button "Continue" at bounding box center [287, 176] width 55 height 14
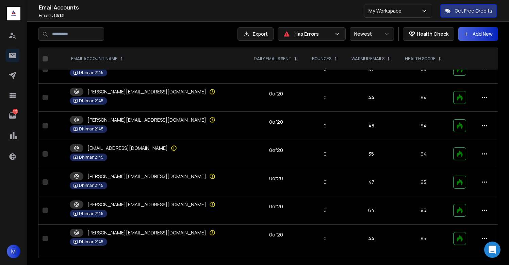
click at [141, 152] on div "linnet@aism2ltd.solutions" at bounding box center [119, 148] width 98 height 8
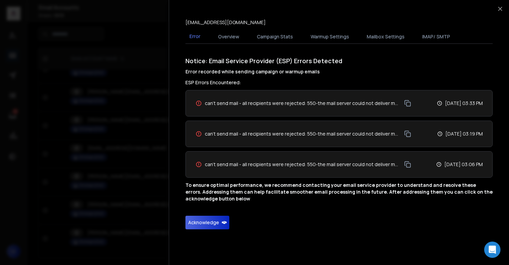
click at [196, 221] on button "Acknowledge" at bounding box center [207, 223] width 44 height 14
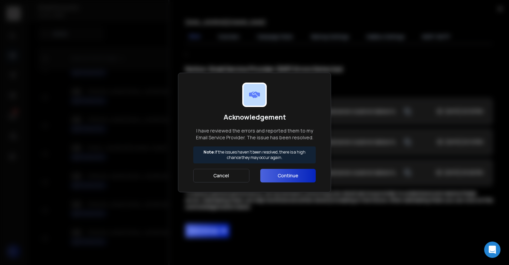
click at [286, 179] on button "Continue" at bounding box center [287, 176] width 55 height 14
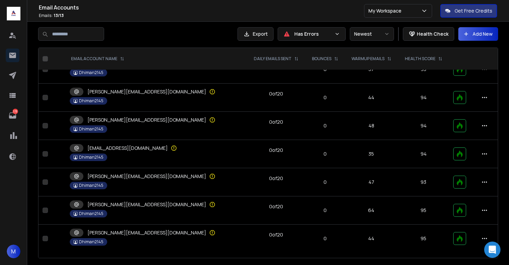
click at [115, 203] on p "lilian@aism2ltd.solutions" at bounding box center [146, 204] width 119 height 7
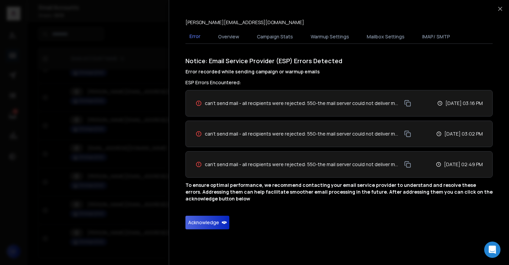
click at [205, 226] on button "Acknowledge" at bounding box center [207, 223] width 44 height 14
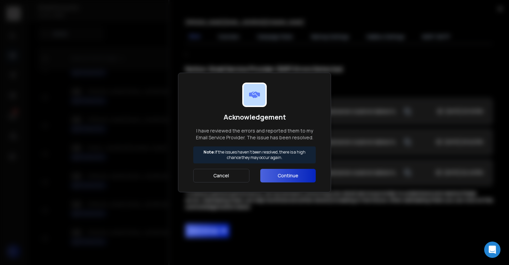
click at [290, 168] on div "Acknowledgement I have reviewed the errors and reported them to my Email Servic…" at bounding box center [254, 133] width 122 height 100
click at [287, 178] on button "Continue" at bounding box center [287, 176] width 55 height 14
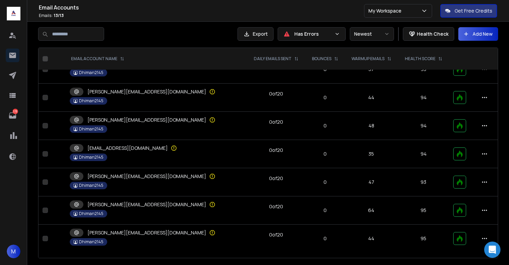
click at [115, 205] on p "lilian@aism2ltd.solutions" at bounding box center [146, 204] width 119 height 7
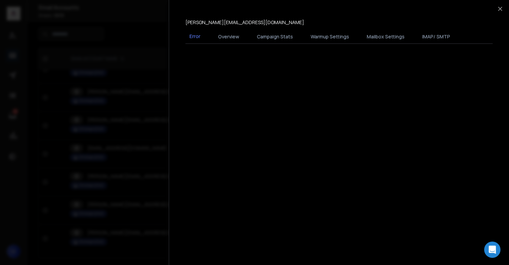
click at [115, 205] on div at bounding box center [254, 132] width 509 height 265
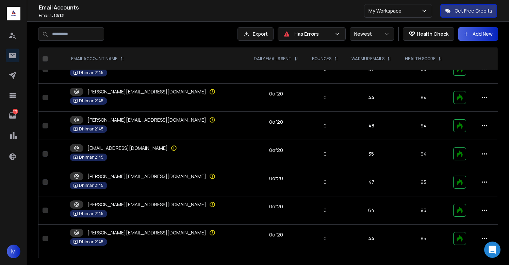
click at [124, 232] on p "letitia@aism2ltd.solutions" at bounding box center [146, 233] width 119 height 7
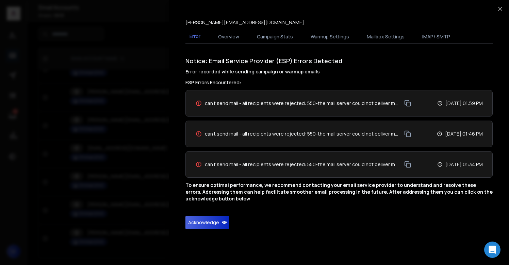
click at [193, 219] on button "Acknowledge" at bounding box center [207, 223] width 44 height 14
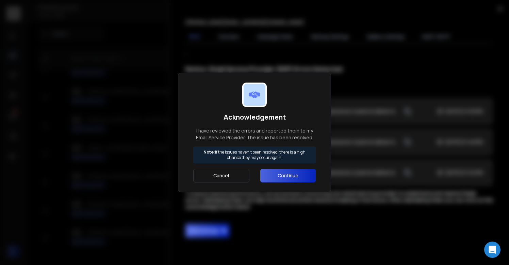
click at [266, 174] on button "Continue" at bounding box center [287, 176] width 55 height 14
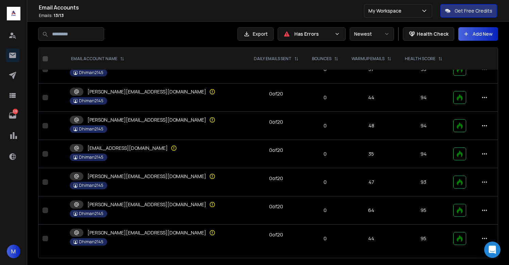
click at [137, 217] on div "Dhiman2145" at bounding box center [156, 213] width 173 height 7
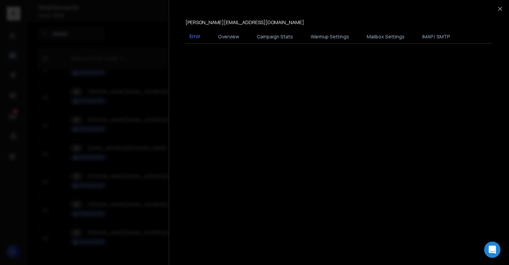
click at [218, 159] on div "Multi Select Table Sheet lilian@aism2ltd.solutions Error Overview Campaign Stat…" at bounding box center [339, 132] width 340 height 265
click at [117, 161] on div at bounding box center [254, 132] width 509 height 265
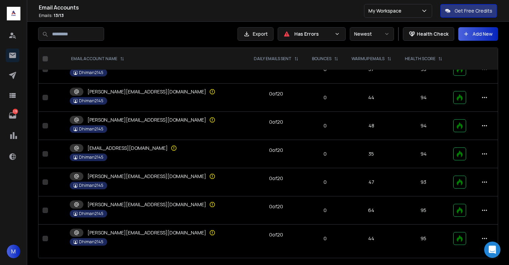
click at [133, 230] on p "letitia@aism2ltd.solutions" at bounding box center [146, 233] width 119 height 7
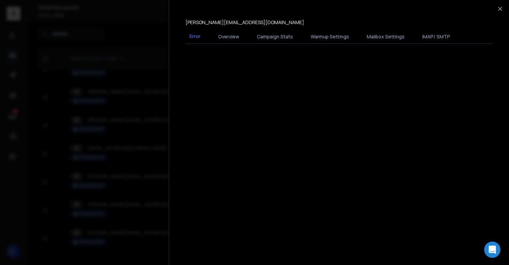
click at [187, 212] on div "Multi Select Table Sheet letitia@aism2ltd.solutions Error Overview Campaign Sta…" at bounding box center [339, 132] width 340 height 265
click at [130, 216] on div at bounding box center [254, 132] width 509 height 265
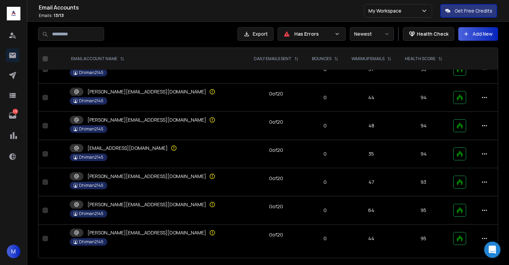
scroll to position [0, 0]
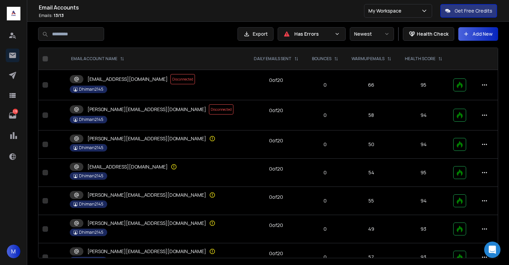
click at [162, 103] on td "andrea@aism2ltd.online Disconnected Dhiman2145" at bounding box center [156, 115] width 181 height 30
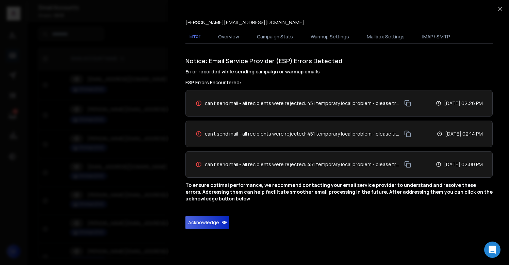
click at [211, 228] on button "Acknowledge" at bounding box center [207, 223] width 44 height 14
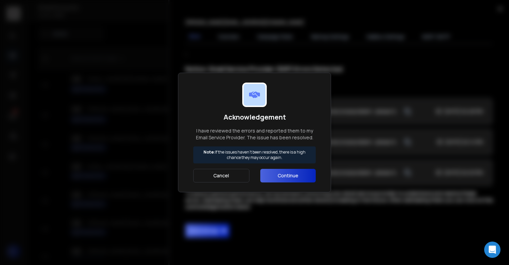
click at [264, 180] on button "Continue" at bounding box center [287, 176] width 55 height 14
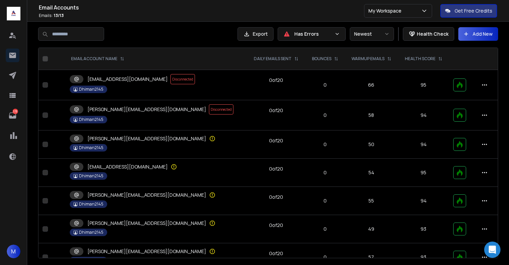
click at [209, 113] on span "Disconnected" at bounding box center [221, 109] width 24 height 10
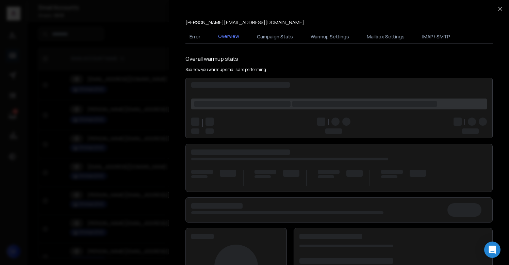
click at [157, 113] on div at bounding box center [254, 132] width 509 height 265
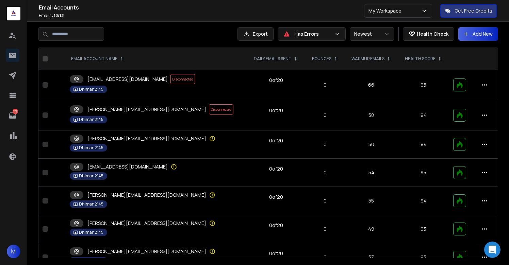
click at [157, 139] on div "mary@aism2ltd.solutions" at bounding box center [156, 139] width 173 height 8
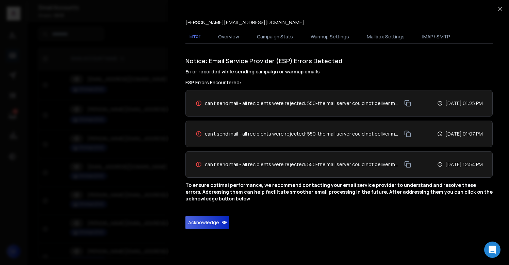
click at [213, 220] on button "Acknowledge" at bounding box center [207, 223] width 44 height 14
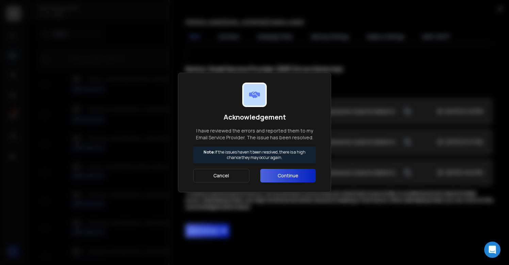
click at [280, 175] on button "Continue" at bounding box center [287, 176] width 55 height 14
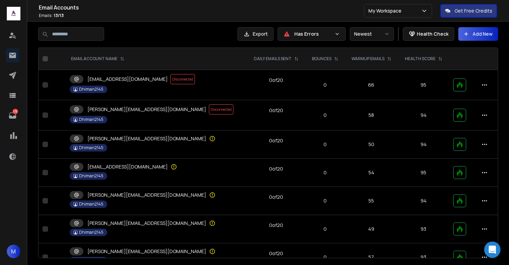
click at [147, 175] on div "Dhiman2145" at bounding box center [156, 175] width 173 height 7
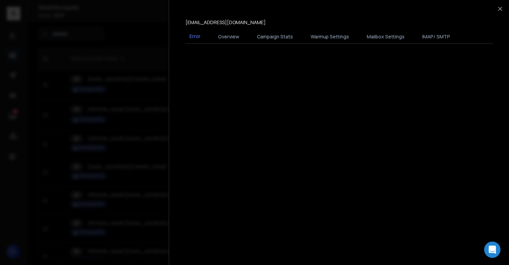
click at [172, 162] on div "Multi Select Table Sheet lyra@aism2ltd.solutions Error Overview Campaign Stats …" at bounding box center [339, 132] width 340 height 265
click at [128, 163] on div at bounding box center [254, 132] width 509 height 265
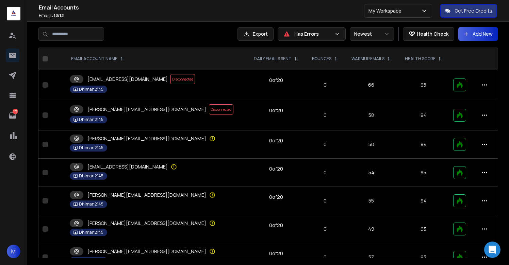
click at [128, 168] on p "lyra@aism2ltd.solutions" at bounding box center [127, 167] width 80 height 7
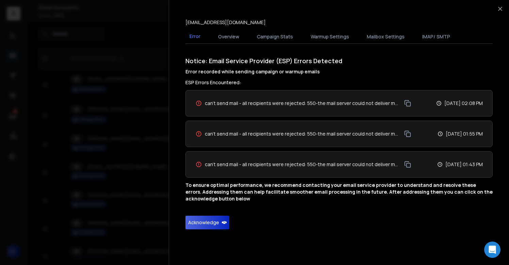
click at [198, 220] on button "Acknowledge" at bounding box center [207, 223] width 44 height 14
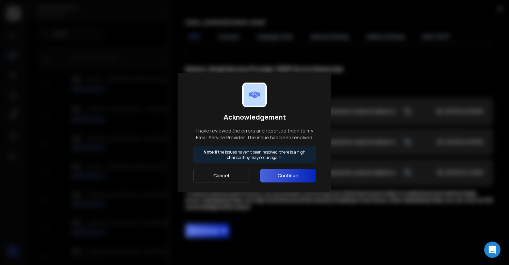
click at [282, 174] on button "Continue" at bounding box center [287, 176] width 55 height 14
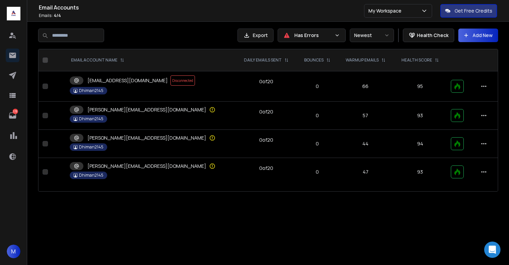
click at [144, 135] on p "lorraine@aism2ltd.solutions" at bounding box center [146, 138] width 119 height 7
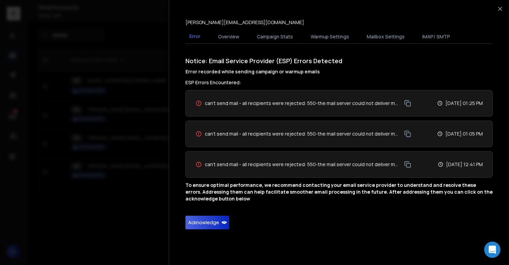
click at [214, 223] on button "Acknowledge" at bounding box center [207, 223] width 44 height 14
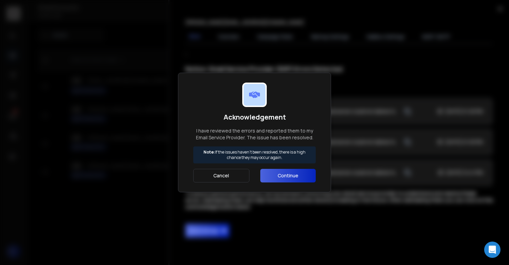
click at [277, 171] on button "Continue" at bounding box center [287, 176] width 55 height 14
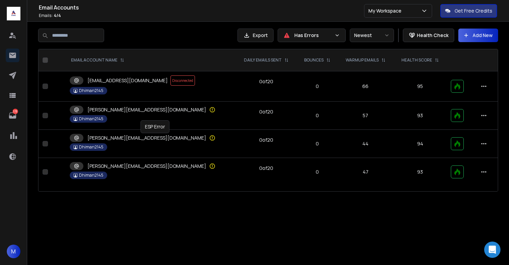
click at [209, 136] on icon at bounding box center [212, 138] width 7 height 7
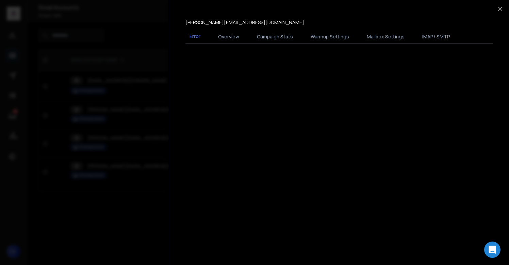
click at [139, 149] on div at bounding box center [254, 132] width 509 height 265
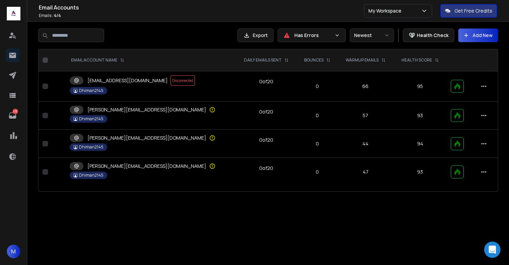
click at [141, 172] on div "Dhiman2145" at bounding box center [151, 175] width 162 height 7
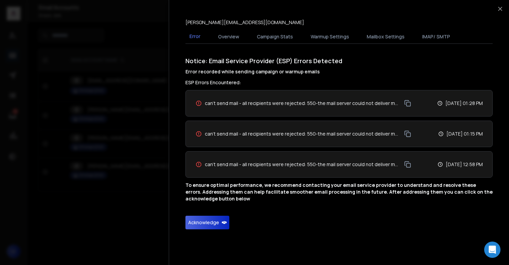
click at [201, 216] on button "Acknowledge" at bounding box center [207, 223] width 44 height 14
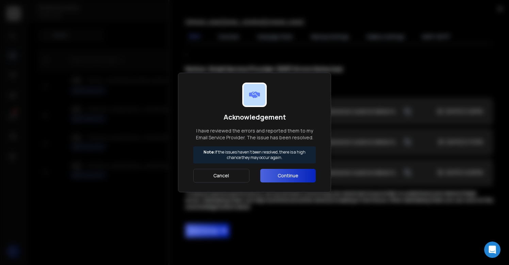
click at [287, 181] on button "Continue" at bounding box center [287, 176] width 55 height 14
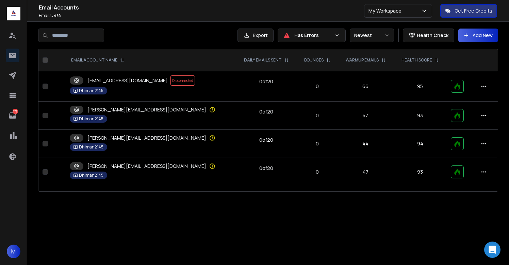
click at [141, 108] on p "[PERSON_NAME][EMAIL_ADDRESS][DOMAIN_NAME]" at bounding box center [146, 109] width 119 height 7
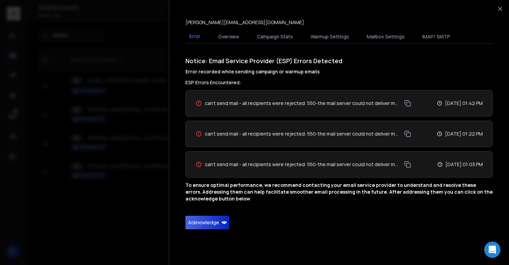
click at [209, 227] on button "Acknowledge" at bounding box center [207, 223] width 44 height 14
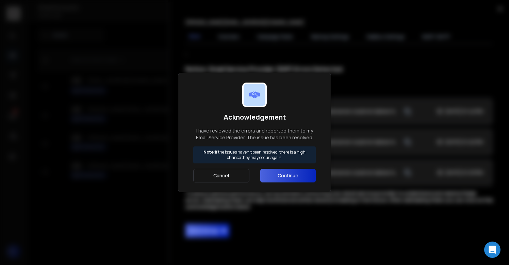
click at [279, 175] on button "Continue" at bounding box center [287, 176] width 55 height 14
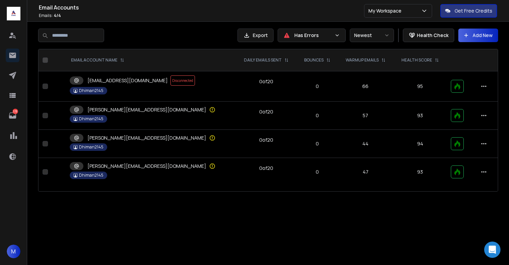
click at [134, 138] on p "[PERSON_NAME][EMAIL_ADDRESS][DOMAIN_NAME]" at bounding box center [146, 138] width 119 height 7
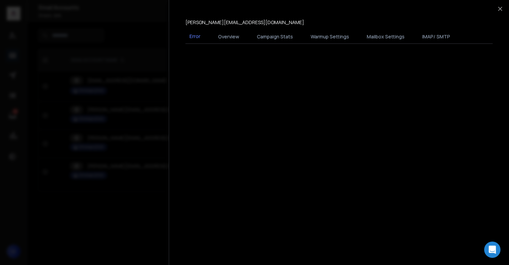
click at [146, 186] on div at bounding box center [254, 132] width 509 height 265
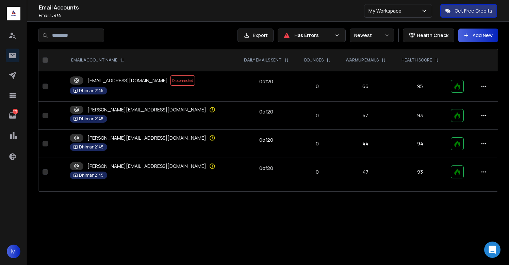
click at [142, 158] on td "linda@aism2ltd.solutions Dhiman2145" at bounding box center [151, 172] width 170 height 28
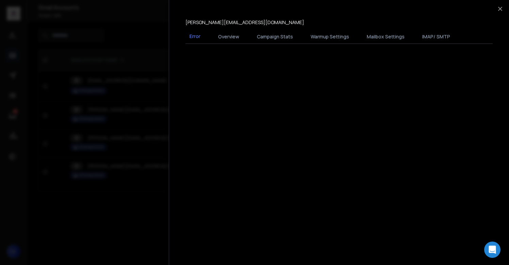
click at [171, 200] on div "Multi Select Table Sheet linda@aism2ltd.solutions Error Overview Campaign Stats…" at bounding box center [339, 132] width 340 height 265
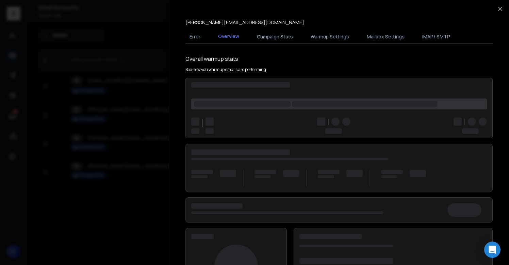
click at [145, 200] on div at bounding box center [254, 132] width 509 height 265
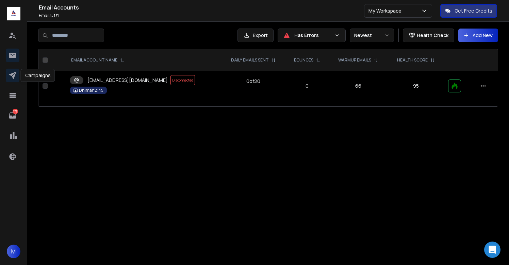
click at [11, 76] on icon at bounding box center [13, 75] width 8 height 8
